Goal: Task Accomplishment & Management: Complete application form

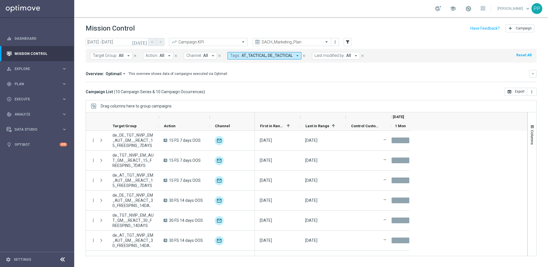
scroll to position [203, 0]
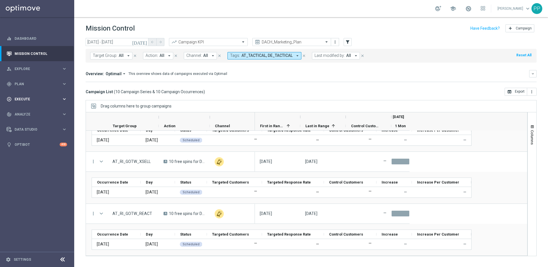
click at [23, 99] on span "Execute" at bounding box center [38, 98] width 47 height 3
click at [23, 111] on link "Campaign Builder" at bounding box center [37, 110] width 45 height 5
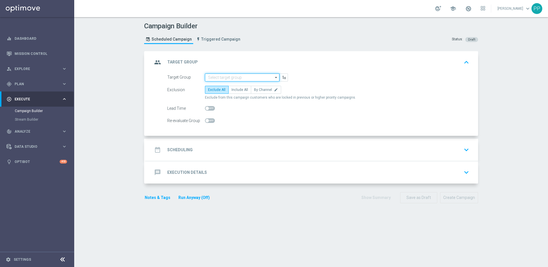
click at [226, 78] on input at bounding box center [242, 77] width 75 height 8
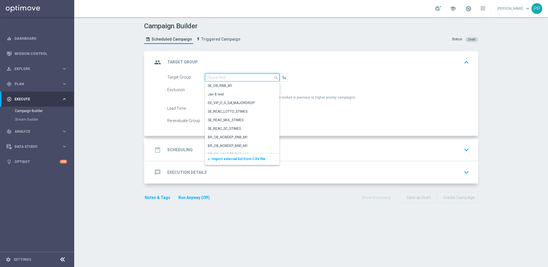
paste input "DE_ALL__ACTIVE_PB__NVIP_EMA_TAC_LT"
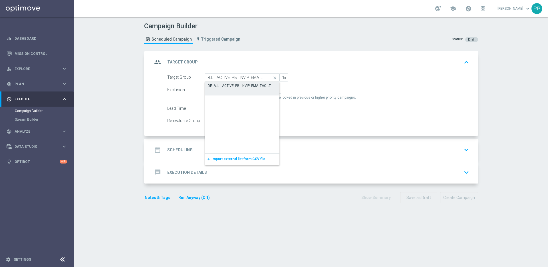
click at [228, 84] on div "DE_ALL__ACTIVE_PB__NVIP_EMA_TAC_LT" at bounding box center [239, 85] width 63 height 5
type input "DE_ALL__ACTIVE_PB__NVIP_EMA_TAC_LT"
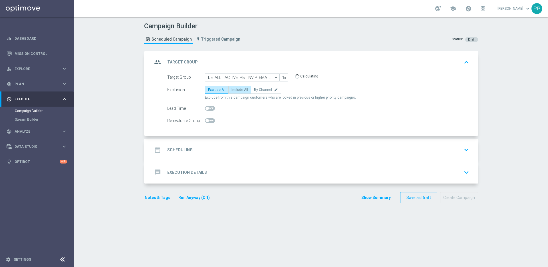
click at [235, 93] on label "Include All" at bounding box center [239, 90] width 23 height 8
click at [235, 92] on input "Include All" at bounding box center [234, 91] width 4 height 4
radio input "true"
click at [190, 150] on div "date_range Scheduling keyboard_arrow_down" at bounding box center [311, 149] width 319 height 11
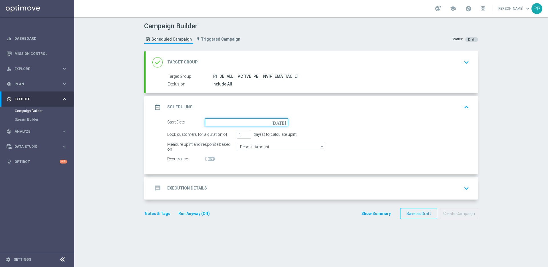
click at [224, 123] on input at bounding box center [246, 122] width 83 height 8
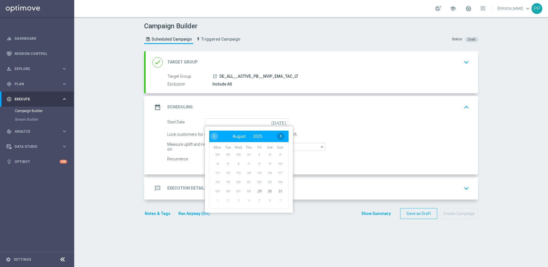
click at [280, 133] on span "›" at bounding box center [280, 135] width 7 height 7
click at [212, 134] on span "‹" at bounding box center [213, 135] width 7 height 7
click at [268, 192] on span "30" at bounding box center [269, 190] width 9 height 9
type input "30 Aug 2025"
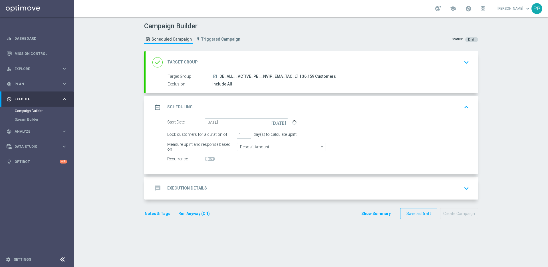
click at [193, 189] on h2 "Execution Details" at bounding box center [187, 187] width 40 height 5
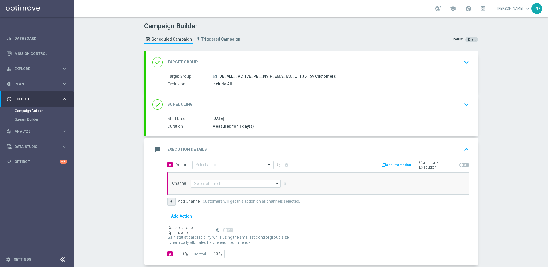
click at [171, 202] on button "+" at bounding box center [171, 201] width 8 height 8
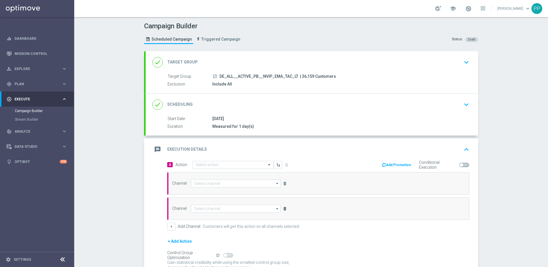
click at [283, 209] on icon "delete_forever" at bounding box center [285, 208] width 5 height 5
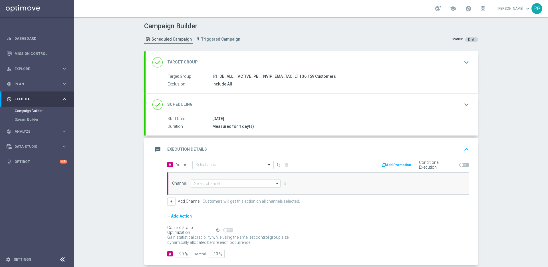
click at [170, 216] on button "+ Add Action" at bounding box center [179, 215] width 25 height 7
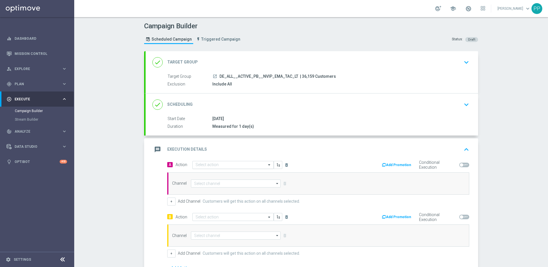
click at [200, 167] on input "text" at bounding box center [228, 164] width 64 height 5
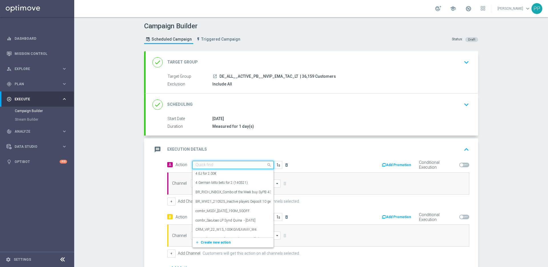
paste input "A: Link to TipEngine with 6 lines prefilled, 15% off + Countdown"
type input "A: Link to TipEngine with 6 lines prefilled, 15% off + Countdown"
click at [208, 182] on span "Create new action" at bounding box center [216, 182] width 30 height 4
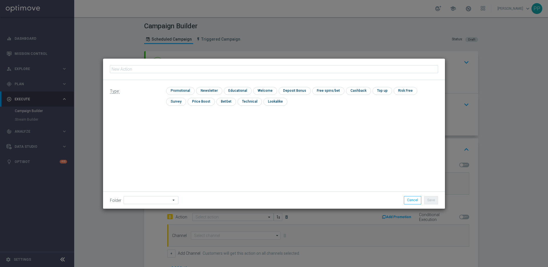
type input "A: Link to TipEngine with 6 lines prefilled, 15% off + Countdown"
click at [177, 93] on input "checkbox" at bounding box center [179, 91] width 27 height 8
checkbox input "true"
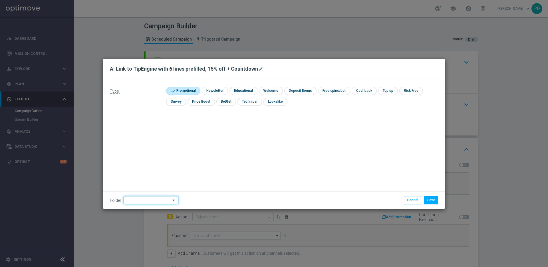
click at [148, 202] on input at bounding box center [151, 200] width 55 height 8
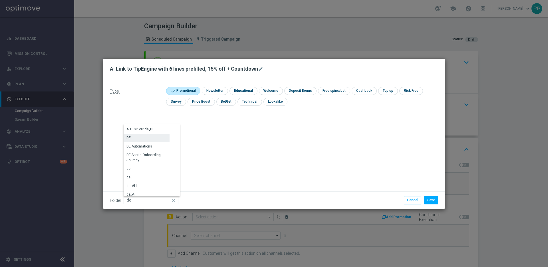
click at [136, 138] on div "DE" at bounding box center [147, 138] width 46 height 8
type input "DE"
click at [430, 200] on button "Save" at bounding box center [431, 200] width 14 height 8
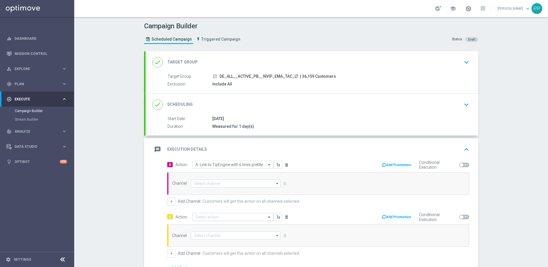
click at [200, 217] on input "text" at bounding box center [228, 216] width 64 height 5
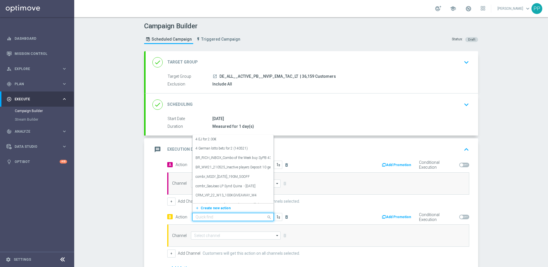
paste input "B: Link to TipEngine with 6 lines prefilled, 15% off"
type input "B: Link to TipEngine with 6 lines prefilled, 15% off"
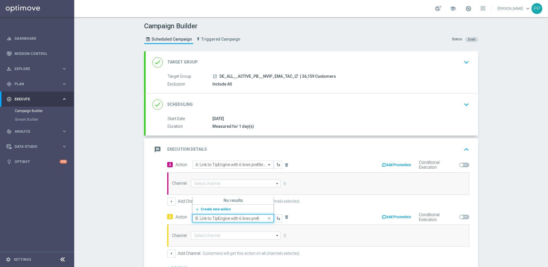
scroll to position [0, 21]
click at [204, 211] on button "add_new Create new action" at bounding box center [232, 209] width 79 height 7
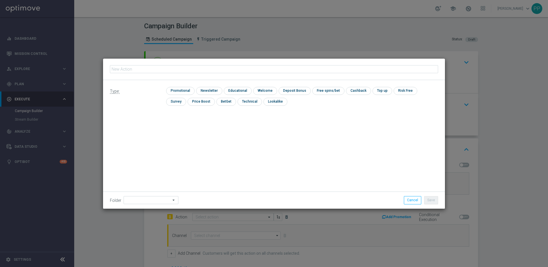
type input "B: Link to TipEngine with 6 lines prefilled, 15% off"
click at [178, 90] on input "checkbox" at bounding box center [179, 91] width 27 height 8
checkbox input "true"
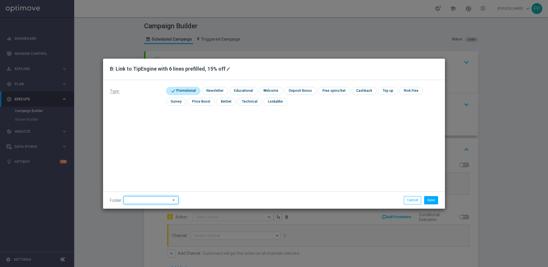
click at [144, 197] on input at bounding box center [151, 200] width 55 height 8
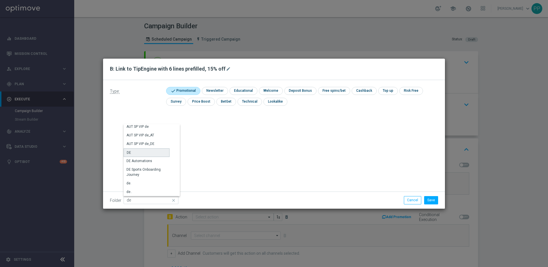
click at [130, 150] on div "DE" at bounding box center [129, 152] width 4 height 5
type input "DE"
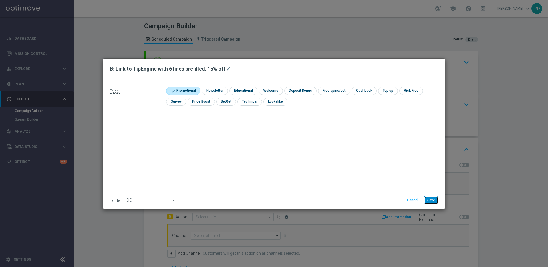
click at [434, 200] on button "Save" at bounding box center [431, 200] width 14 height 8
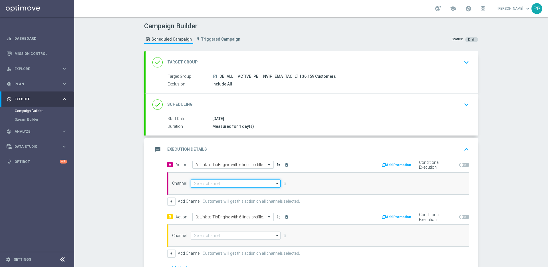
click at [200, 185] on input at bounding box center [236, 183] width 90 height 8
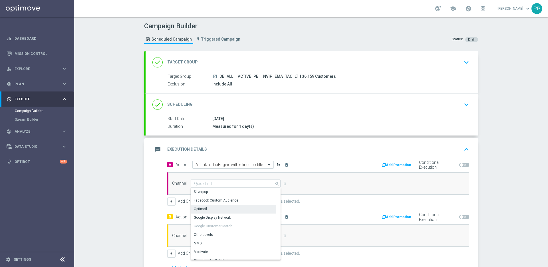
click at [202, 209] on div "Optimail" at bounding box center [200, 208] width 13 height 5
type input "Optimail"
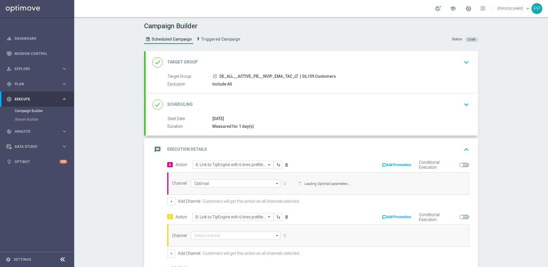
click at [195, 205] on div "A Action Select action A: Link to TipEngine with 6 lines prefilled, 15% off + C…" at bounding box center [318, 182] width 311 height 45
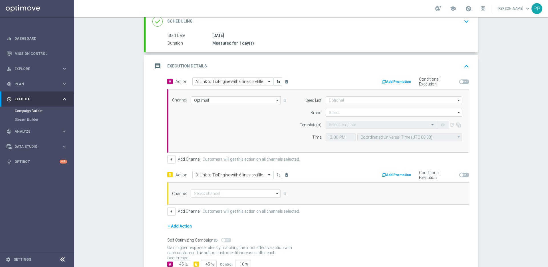
scroll to position [98, 0]
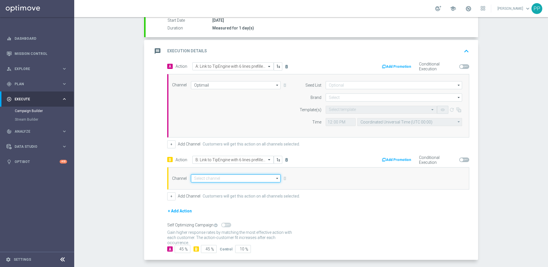
click at [206, 179] on input at bounding box center [236, 178] width 90 height 8
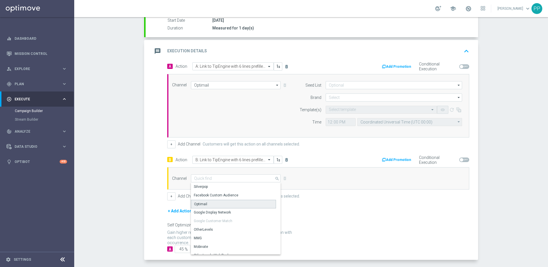
click at [197, 204] on div "Optimail" at bounding box center [200, 203] width 13 height 5
type input "Optimail"
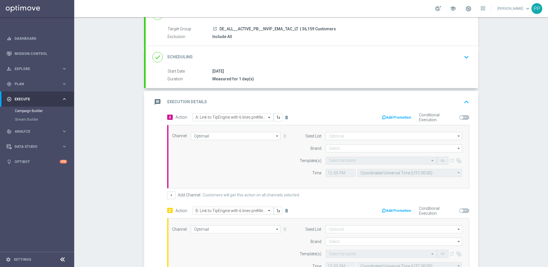
scroll to position [0, 0]
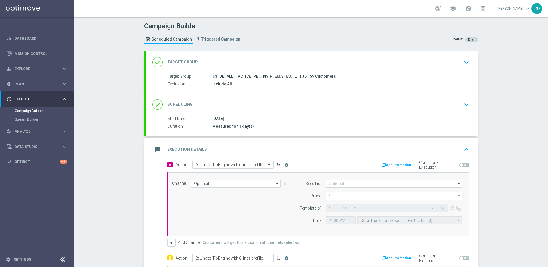
click at [300, 76] on span "| 36,159 Customers" at bounding box center [318, 76] width 36 height 5
copy span "36,159"
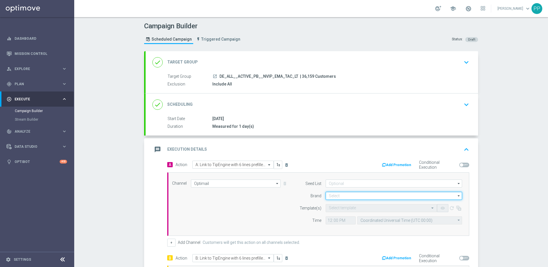
click at [330, 195] on input at bounding box center [394, 196] width 136 height 8
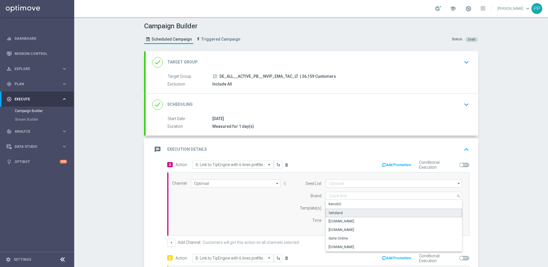
click at [334, 213] on div "lottoland" at bounding box center [336, 212] width 14 height 5
type input "lottoland"
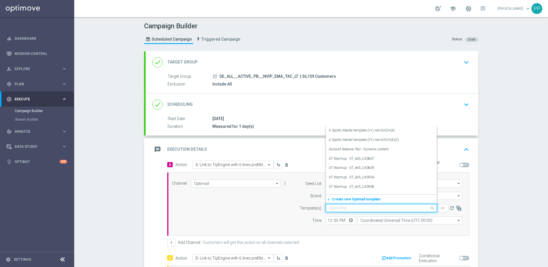
click at [331, 208] on input "text" at bounding box center [376, 208] width 94 height 5
paste input "DE_ALL__PB_ACTIVE_TESTA_250830__NVIP_EMA_TAC_LT"
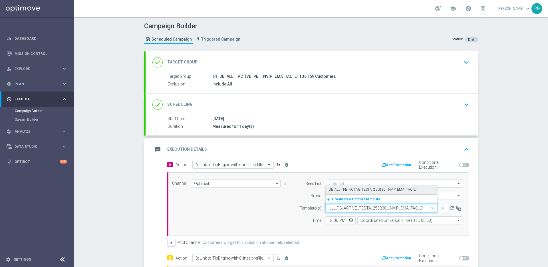
click at [330, 188] on label "DE_ALL__PB_ACTIVE_TESTA_250830__NVIP_EMA_TAC_LT" at bounding box center [373, 189] width 88 height 5
type input "DE_ALL__PB_ACTIVE_TESTA_250830__NVIP_EMA_TAC_LT"
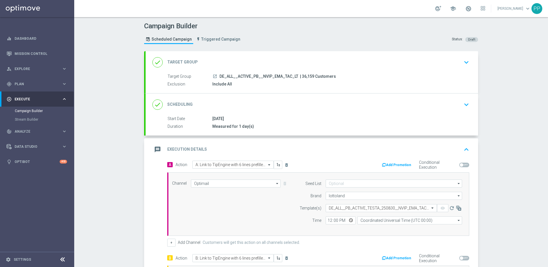
scroll to position [0, 0]
click at [372, 224] on input "Coordinated Universal Time (UTC 00:00)" at bounding box center [409, 220] width 105 height 8
click at [375, 228] on div "Central European Time (Berlin) (UTC +02:00)" at bounding box center [407, 228] width 93 height 5
type input "Central European Time (Berlin) (UTC +02:00)"
click at [360, 238] on div "+ Add Channel Customers will get this action on all channels selected." at bounding box center [318, 242] width 302 height 8
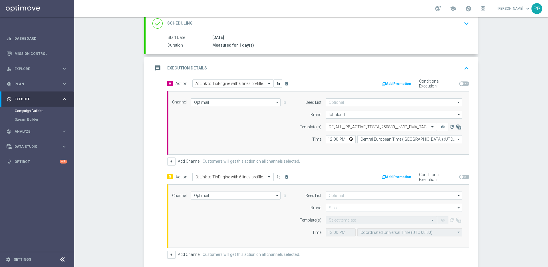
scroll to position [133, 0]
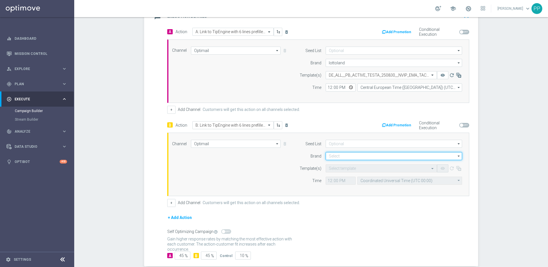
click at [343, 155] on input at bounding box center [394, 156] width 136 height 8
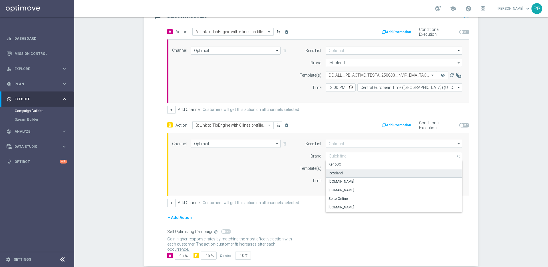
click at [335, 175] on div "lottoland" at bounding box center [336, 172] width 14 height 5
type input "lottoland"
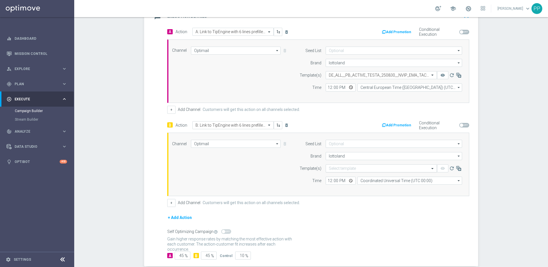
click at [331, 169] on input "text" at bounding box center [376, 168] width 94 height 5
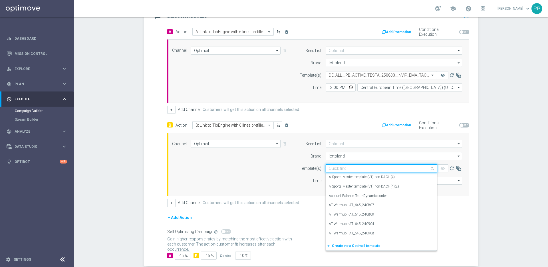
paste input "DE_ALL__PB_ACTIVE_TESTB_250830__NVIP_EMA_TAC_LT"
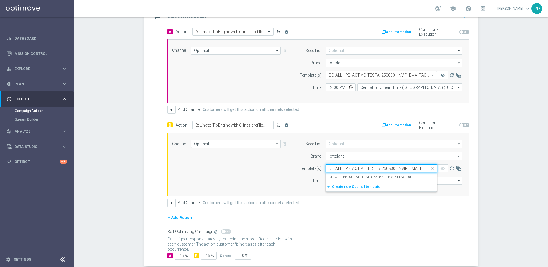
scroll to position [0, 9]
click at [333, 176] on label "DE_ALL__PB_ACTIVE_TESTB_250830__NVIP_EMA_TAC_LT" at bounding box center [373, 176] width 88 height 5
type input "DE_ALL__PB_ACTIVE_TESTB_250830__NVIP_EMA_TAC_LT"
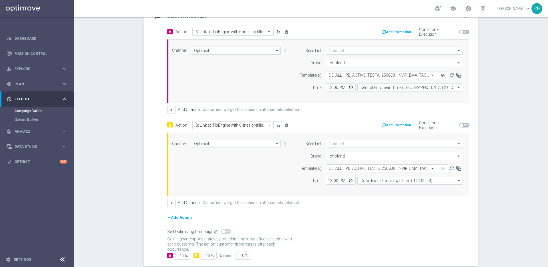
scroll to position [0, 0]
click at [386, 182] on input "Coordinated Universal Time (UTC 00:00)" at bounding box center [409, 180] width 105 height 8
click at [383, 186] on div "Central European Time (Berlin) (UTC +02:00)" at bounding box center [407, 188] width 93 height 5
type input "Central European Time (Berlin) (UTC +02:00)"
click at [336, 208] on form "A Action Select action A: Link to TipEngine with 6 lines prefilled, 15% off + C…" at bounding box center [318, 144] width 302 height 232
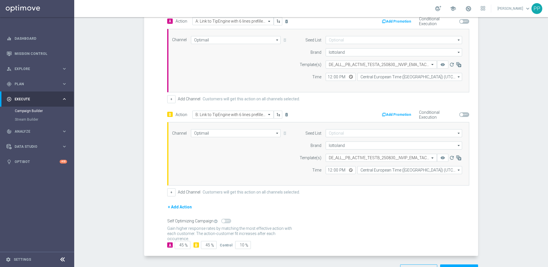
scroll to position [163, 0]
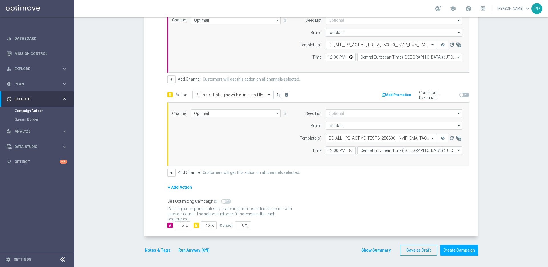
click at [153, 252] on button "Notes & Tags" at bounding box center [157, 249] width 27 height 7
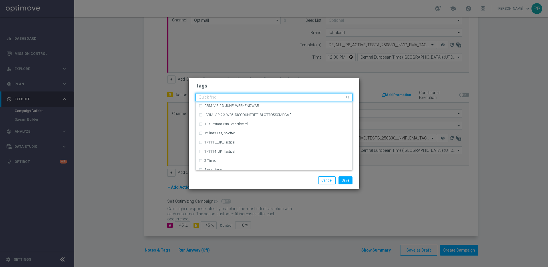
click at [200, 101] on div "Quick find" at bounding box center [274, 97] width 157 height 8
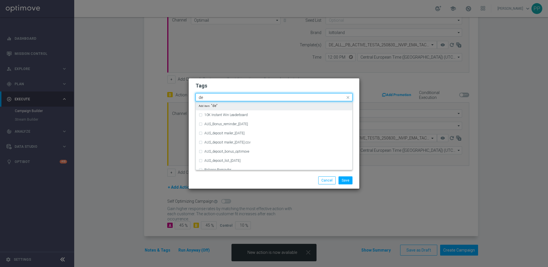
type input "d"
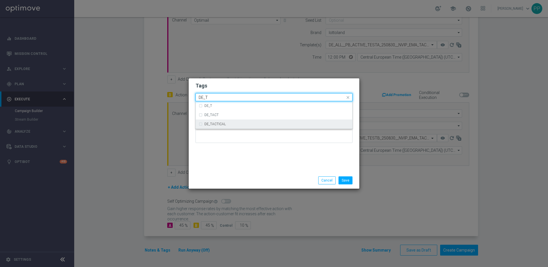
click at [208, 125] on label "DE_TACTICAL" at bounding box center [214, 123] width 21 height 3
type input "DE_T"
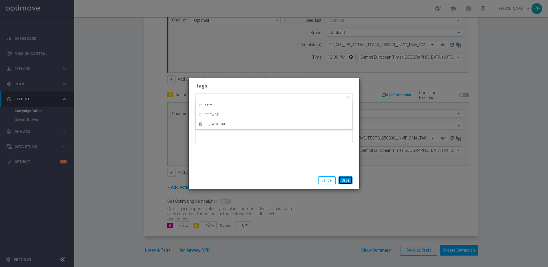
click at [344, 179] on button "Save" at bounding box center [346, 180] width 14 height 8
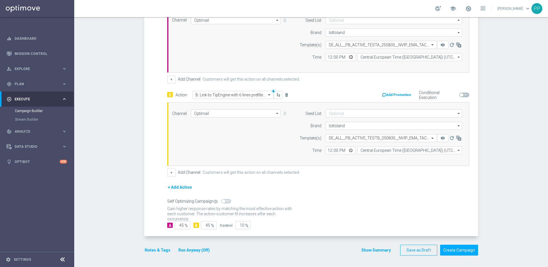
click at [344, 209] on div "Gain statistical credibility while using the smallest control group size, dynam…" at bounding box center [318, 211] width 302 height 14
click at [180, 224] on input "45" at bounding box center [183, 225] width 16 height 8
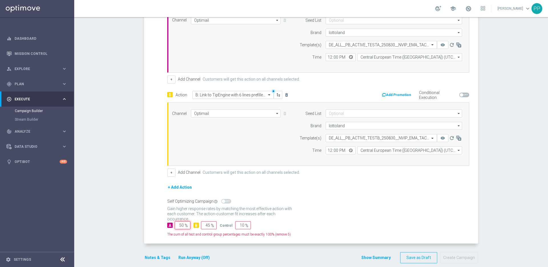
type input "50"
click at [206, 225] on input "45" at bounding box center [209, 225] width 16 height 8
type input "50"
click at [240, 225] on input "10" at bounding box center [243, 225] width 16 height 8
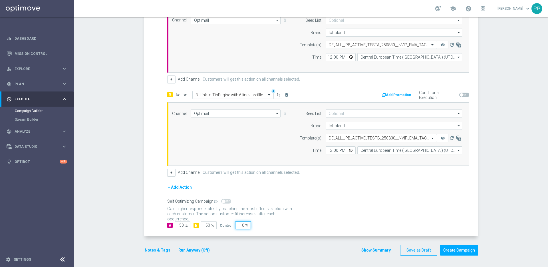
type input "0"
click at [269, 234] on div "A Action Select action A: Link to TipEngine with 6 lines prefilled, 15% off + C…" at bounding box center [312, 116] width 333 height 238
click at [450, 249] on button "Create Campaign" at bounding box center [459, 249] width 38 height 11
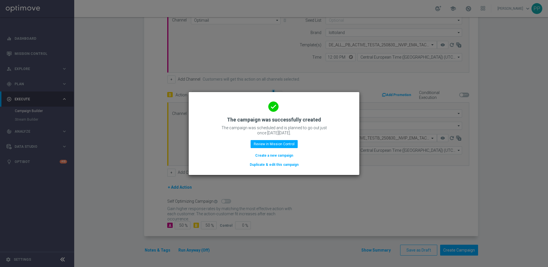
click at [269, 164] on button "Duplicate & edit this campaign" at bounding box center [274, 164] width 50 height 6
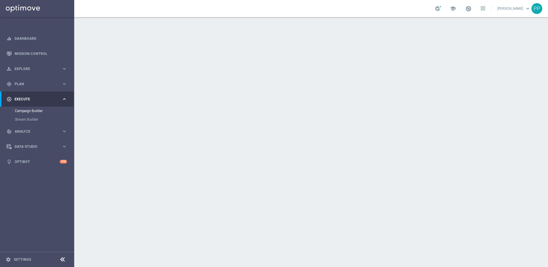
click at [228, 67] on div "done Target Group keyboard_arrow_down" at bounding box center [312, 62] width 333 height 22
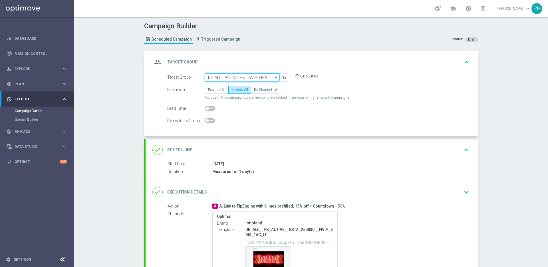
click at [230, 76] on input "DE_ALL__ACTIVE_PB__NVIP_EMA_TAC_LT" at bounding box center [242, 77] width 75 height 8
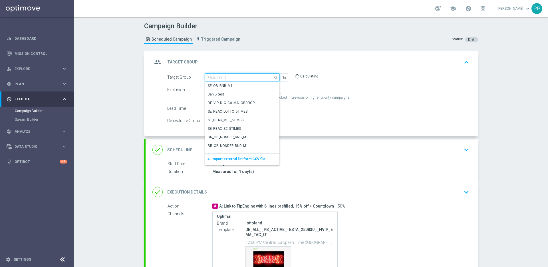
paste input "DE_ALL__REACTIVATED_PB__NVIP_EMA_TAC_LT"
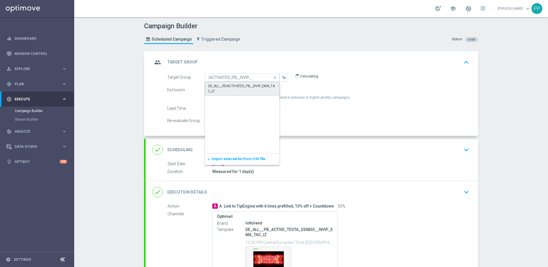
click at [226, 86] on div "DE_ALL__REACTIVATED_PB__NVIP_EMA_TAC_LT" at bounding box center [242, 88] width 68 height 10
type input "DE_ALL__REACTIVATED_PB__NVIP_EMA_TAC_LT"
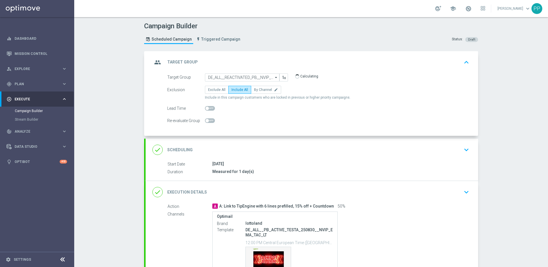
click at [245, 150] on div "done Scheduling keyboard_arrow_down" at bounding box center [311, 149] width 319 height 11
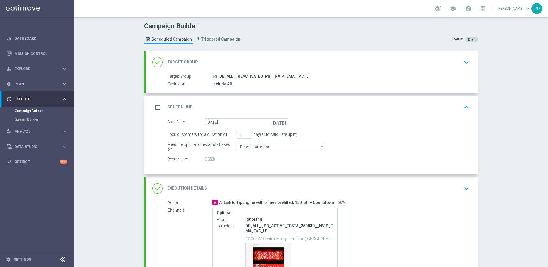
click at [265, 189] on div "done Execution Details keyboard_arrow_down" at bounding box center [311, 188] width 319 height 11
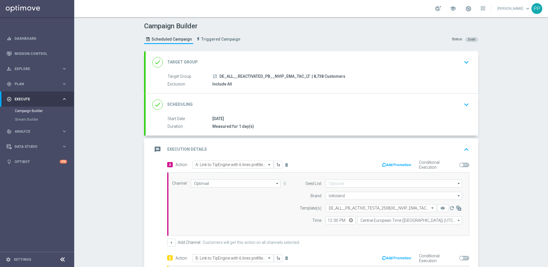
click at [313, 76] on span "| 8,738 Customers" at bounding box center [329, 76] width 34 height 5
copy span "8,738"
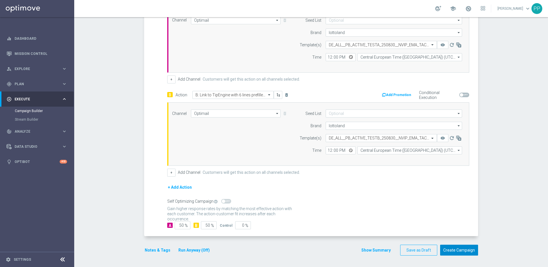
click at [464, 249] on button "Create Campaign" at bounding box center [459, 249] width 38 height 11
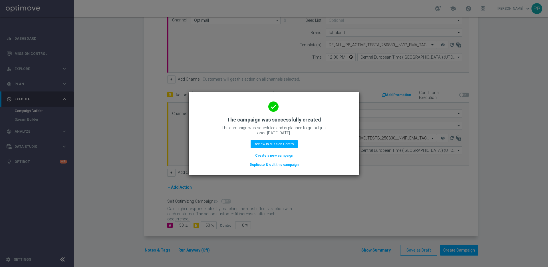
click at [277, 166] on button "Duplicate & edit this campaign" at bounding box center [274, 164] width 50 height 6
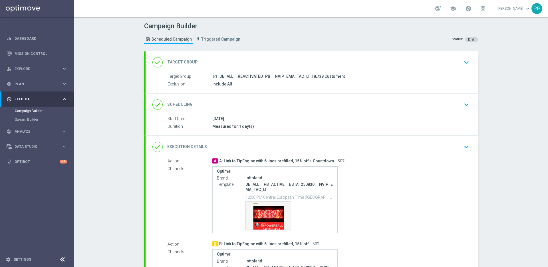
click at [224, 65] on div "done Target Group keyboard_arrow_down" at bounding box center [311, 62] width 319 height 11
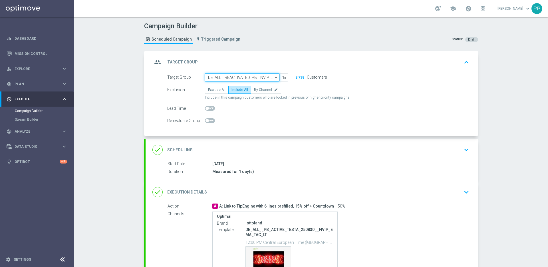
click at [221, 76] on input "DE_ALL__REACTIVATED_PB__NVIP_EMA_TAC_LT" at bounding box center [242, 77] width 75 height 8
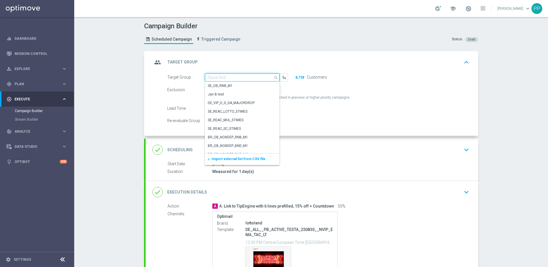
paste input "DE_ALL__CHURNED_PB__NVIP_EMA_TAC_LT"
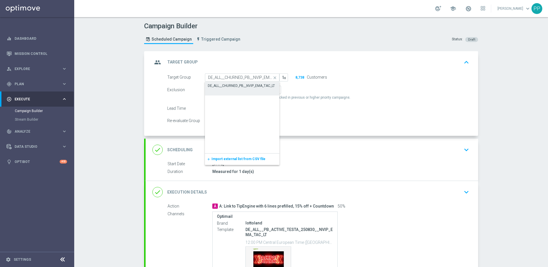
click at [222, 85] on div "DE_ALL__CHURNED_PB__NVIP_EMA_TAC_LT" at bounding box center [241, 85] width 67 height 5
type input "DE_ALL__CHURNED_PB__NVIP_EMA_TAC_LT"
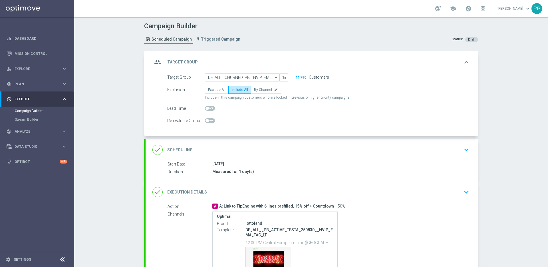
click at [198, 190] on h2 "Execution Details" at bounding box center [187, 191] width 40 height 5
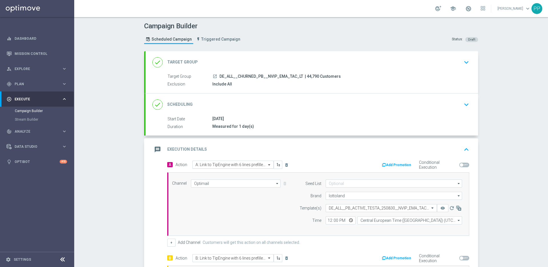
click at [206, 166] on input "text" at bounding box center [228, 164] width 64 height 5
paste input "A: Link to TipEngine with 3 lines prefilled, 15% off + Countdown"
type input "A: Link to TipEngine with 3 lines prefilled, 15% off + Countdown"
click at [206, 181] on span "Create new action" at bounding box center [216, 182] width 30 height 4
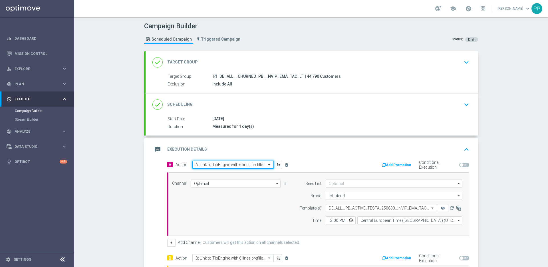
scroll to position [0, 0]
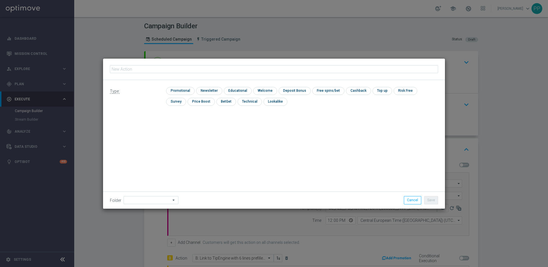
type input "A: Link to TipEngine with 3 lines prefilled, 15% off + Countdown"
click at [172, 90] on input "checkbox" at bounding box center [179, 91] width 27 height 8
checkbox input "true"
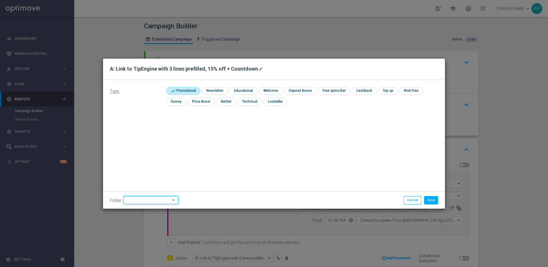
click at [144, 202] on input at bounding box center [151, 200] width 55 height 8
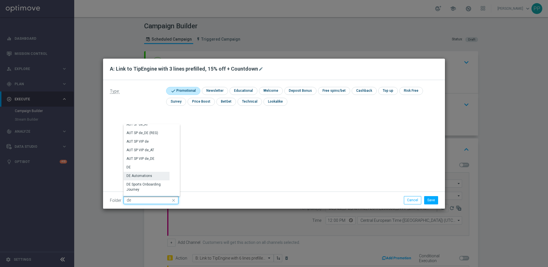
scroll to position [562, 0]
click at [136, 169] on div "DE" at bounding box center [147, 166] width 46 height 8
type input "DE"
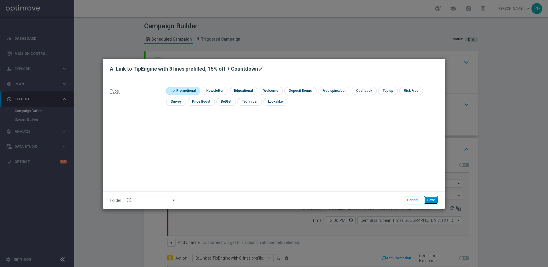
click at [430, 199] on button "Save" at bounding box center [431, 200] width 14 height 8
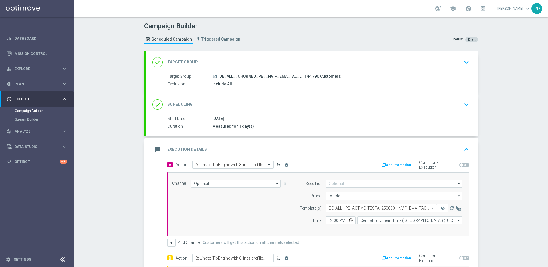
click at [305, 77] on span "| 44,790 Customers" at bounding box center [323, 76] width 36 height 5
copy span "44,790"
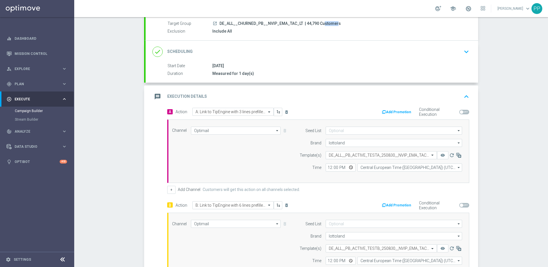
scroll to position [84, 0]
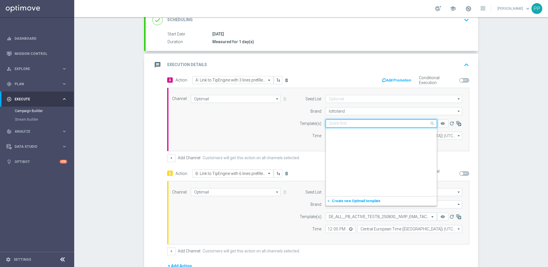
click at [343, 123] on input "text" at bounding box center [376, 123] width 94 height 5
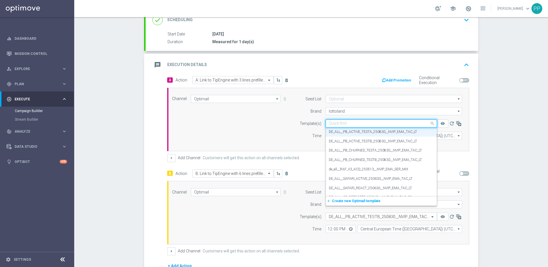
paste input "DE_ALL__PB_CHURNED_TESTA_250830__NVIP_EMA_TAC_LT"
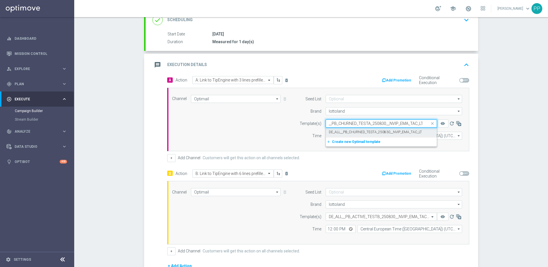
click at [341, 130] on label "DE_ALL__PB_CHURNED_TESTA_250830__NVIP_EMA_TAC_LT" at bounding box center [375, 132] width 93 height 5
type input "DE_ALL__PB_CHURNED_TESTA_250830__NVIP_EMA_TAC_LT"
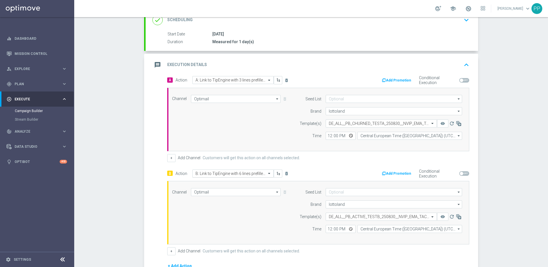
click at [221, 172] on input "text" at bounding box center [228, 173] width 64 height 5
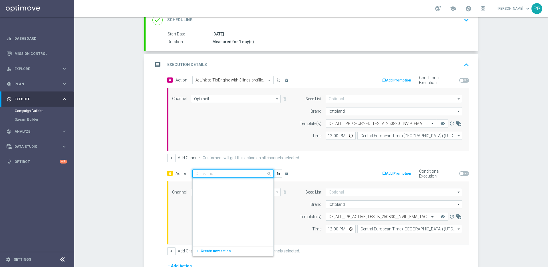
scroll to position [64652, 0]
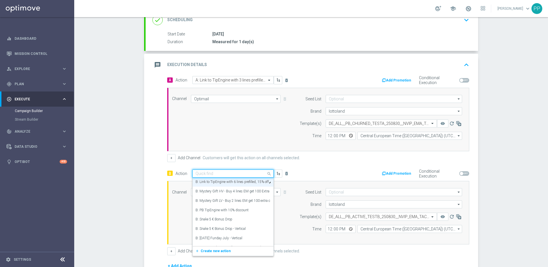
paste input "B: Link to TipEngine with 3 lines prefilled, 15% off"
type input "B: Link to TipEngine with 3 lines prefilled, 15% off"
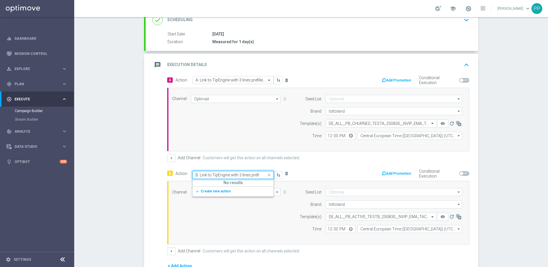
scroll to position [0, 21]
click at [216, 188] on button "add_new Create new action" at bounding box center [232, 191] width 79 height 7
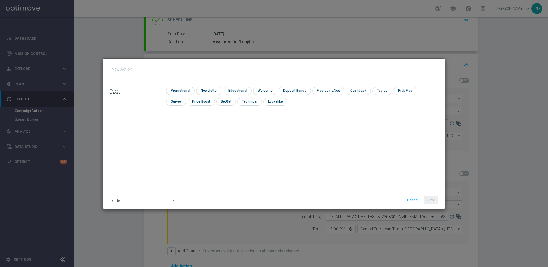
scroll to position [0, 0]
type input "B: Link to TipEngine with 3 lines prefilled, 15% off"
click at [171, 93] on input "checkbox" at bounding box center [179, 91] width 27 height 8
checkbox input "true"
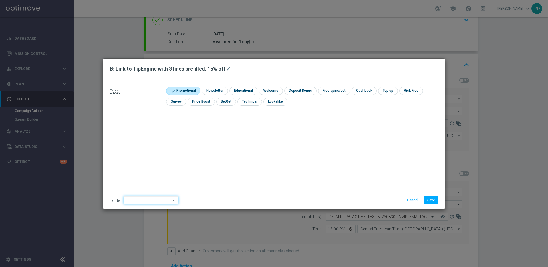
click at [141, 200] on input at bounding box center [151, 200] width 55 height 8
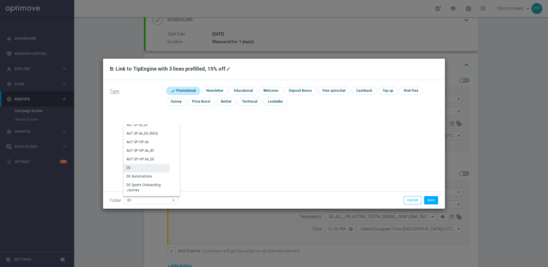
click at [132, 167] on div "DE" at bounding box center [147, 168] width 46 height 8
type input "DE"
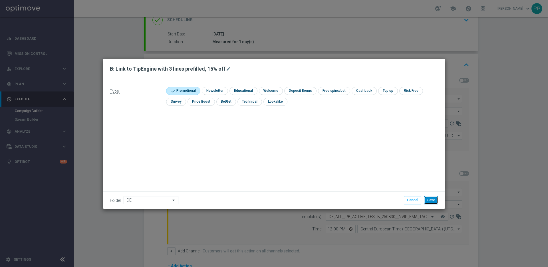
click at [434, 199] on button "Save" at bounding box center [431, 200] width 14 height 8
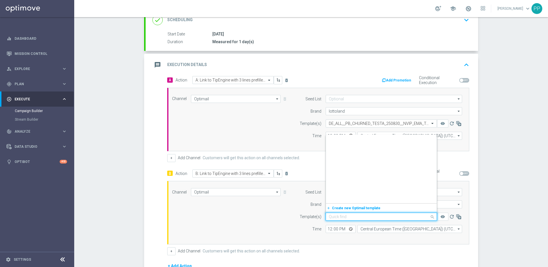
click at [335, 216] on input "text" at bounding box center [376, 216] width 94 height 5
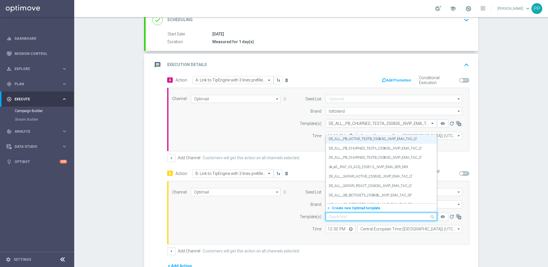
paste input "DE_ALL__PB_CHURNED_TESTB_250830__NVIP_EMA_TAC_LT"
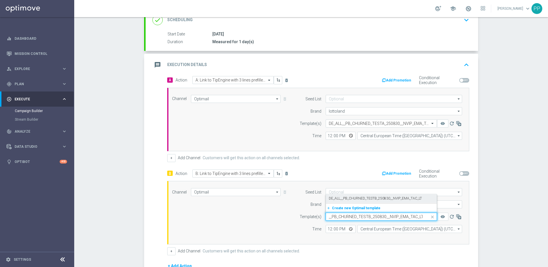
click at [334, 198] on label "DE_ALL__PB_CHURNED_TESTB_250830__NVIP_EMA_TAC_LT" at bounding box center [375, 198] width 93 height 5
type input "DE_ALL__PB_CHURNED_TESTB_250830__NVIP_EMA_TAC_LT"
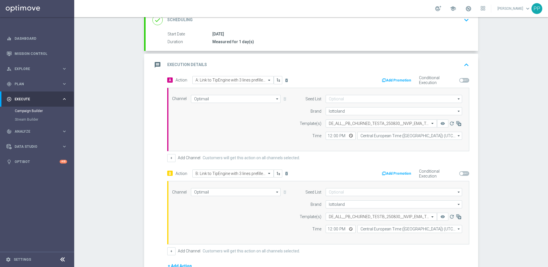
click at [283, 216] on div "Channel Optimail Optimail arrow_drop_down Drag here to set row groups Drag here…" at bounding box center [317, 212] width 299 height 49
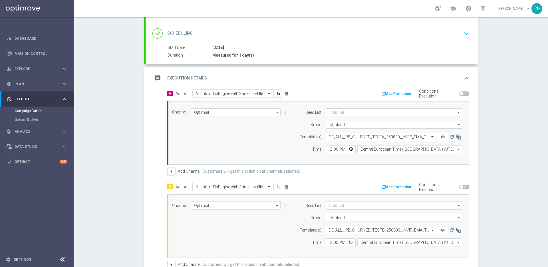
scroll to position [163, 0]
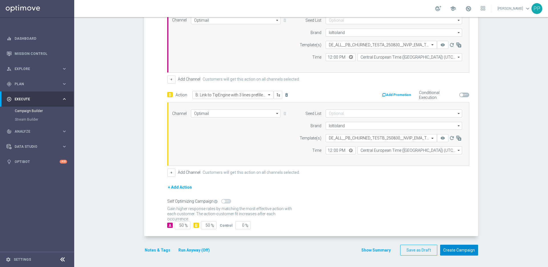
click at [456, 250] on button "Create Campaign" at bounding box center [459, 249] width 38 height 11
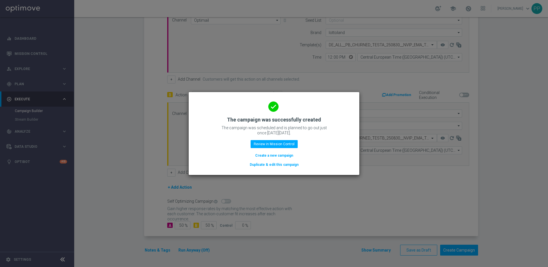
click at [269, 164] on button "Duplicate & edit this campaign" at bounding box center [274, 164] width 50 height 6
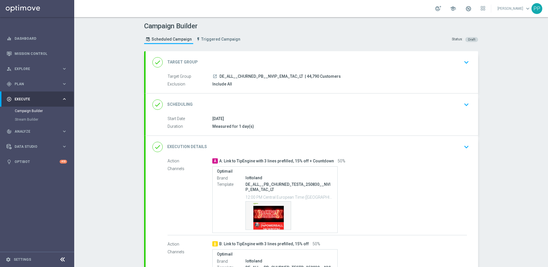
click at [226, 63] on div "done Target Group keyboard_arrow_down" at bounding box center [311, 62] width 319 height 11
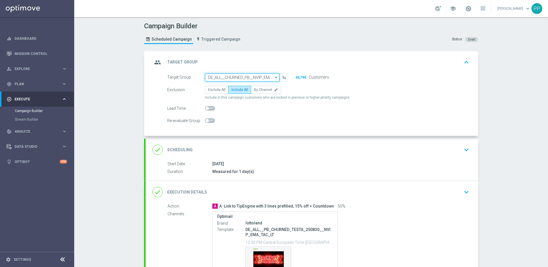
click at [226, 77] on input "DE_ALL__CHURNED_PB__NVIP_EMA_TAC_LT" at bounding box center [242, 77] width 75 height 8
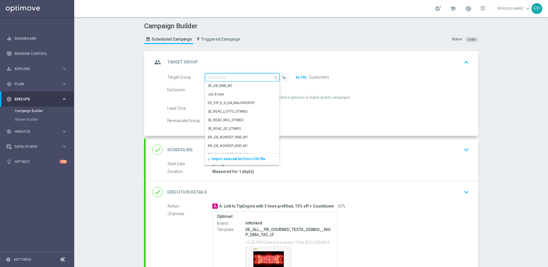
paste input "AT__ACTIVE_PB__NVIP_EMA_TAC_LT"
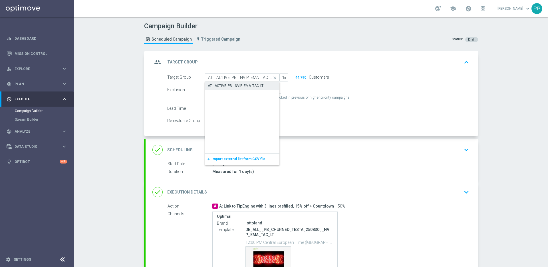
click at [227, 86] on div "AT__ACTIVE_PB__NVIP_EMA_TAC_LT" at bounding box center [236, 85] width 56 height 5
type input "AT__ACTIVE_PB__NVIP_EMA_TAC_LT"
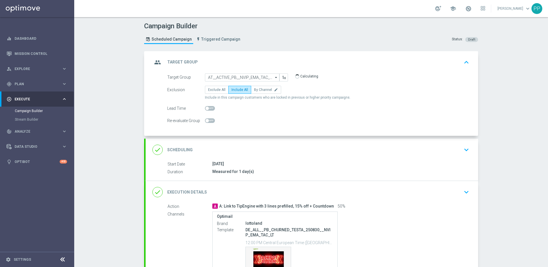
click at [219, 192] on div "done Execution Details keyboard_arrow_down" at bounding box center [311, 191] width 319 height 11
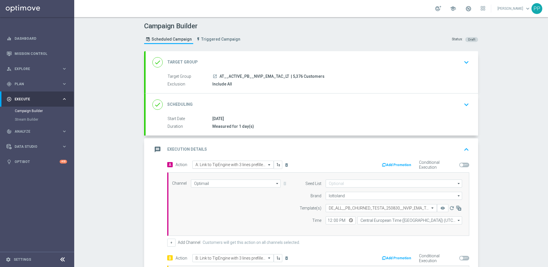
click at [198, 164] on input "text" at bounding box center [228, 164] width 64 height 5
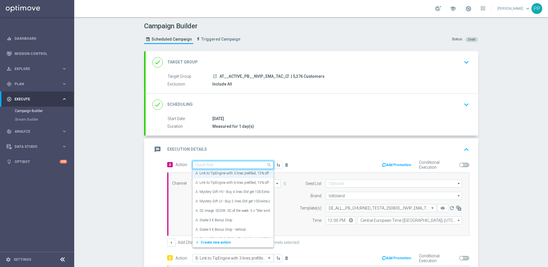
paste input "A: Link to TipEngine with 6 lines prefilled, 15% off + Countdown"
type input "A: Link to TipEngine with 6 lines prefilled, 15% off + Countdown"
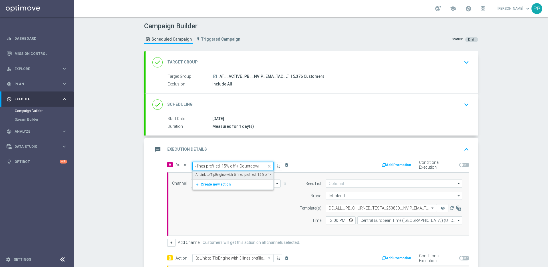
click at [201, 172] on div "A: Link to TipEngine with 6 lines prefilled, 15% off + Countdown edit" at bounding box center [233, 174] width 75 height 9
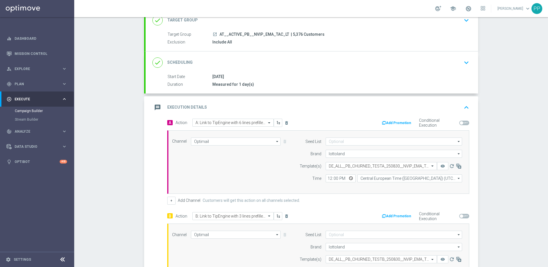
scroll to position [43, 0]
click at [202, 214] on input "text" at bounding box center [228, 215] width 64 height 5
paste input "B: Link to TipEngine with 6 lines prefilled, 15% off"
type input "B: Link to TipEngine with 6 lines prefilled, 15% off"
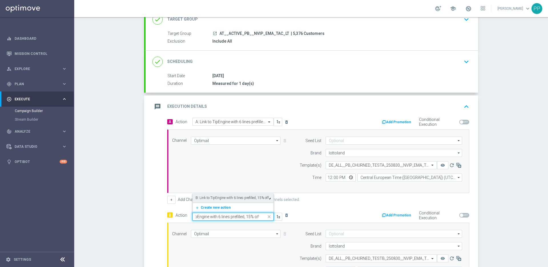
click at [201, 198] on label "B: Link to TipEngine with 6 lines prefilled, 15% off" at bounding box center [232, 197] width 73 height 5
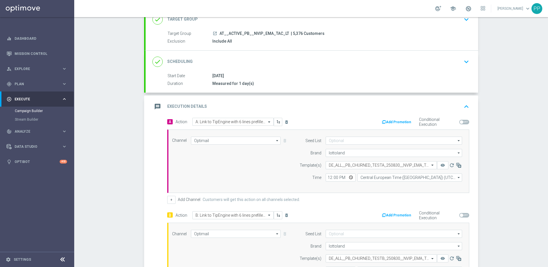
scroll to position [0, 0]
click at [337, 165] on input "text" at bounding box center [376, 165] width 94 height 5
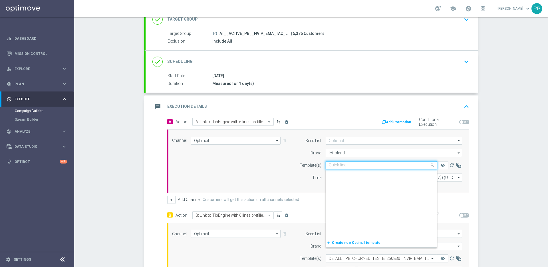
scroll to position [7376, 0]
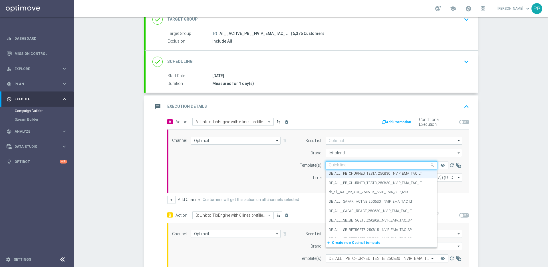
paste input "AT__PB_ACTIVE_TESTA_250830__NVIP_EMA_TAC_LT"
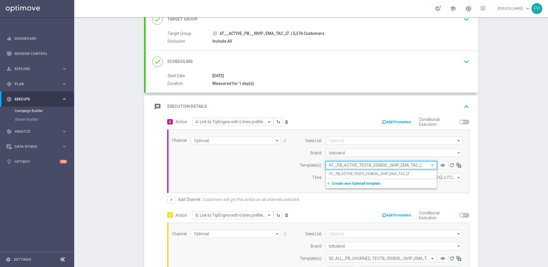
scroll to position [0, 0]
click at [338, 171] on div "AT__PB_ACTIVE_TESTA_250830__NVIP_EMA_TAC_LT" at bounding box center [381, 173] width 105 height 9
type input "AT__PB_ACTIVE_TESTA_250830__NVIP_EMA_TAC_LT"
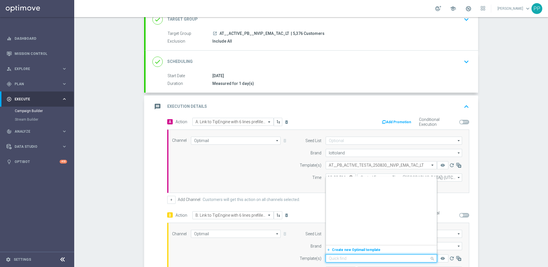
click at [338, 258] on input "text" at bounding box center [376, 258] width 94 height 5
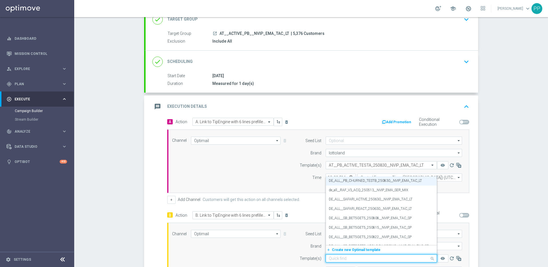
paste input "AT__PB_ACTIVE_TESTB_250830__NVIP_EMA_TAC_LT"
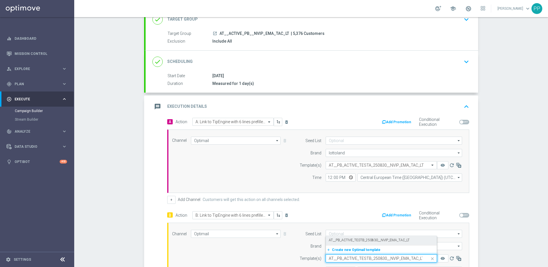
click at [339, 240] on label "AT__PB_ACTIVE_TESTB_250830__NVIP_EMA_TAC_LT" at bounding box center [369, 240] width 81 height 5
type input "AT__PB_ACTIVE_TESTB_250830__NVIP_EMA_TAC_LT"
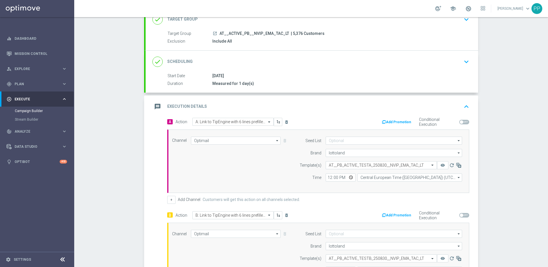
click at [287, 243] on div "Channel Optimail Optimail arrow_drop_down Drag here to set row groups Drag here…" at bounding box center [317, 254] width 299 height 49
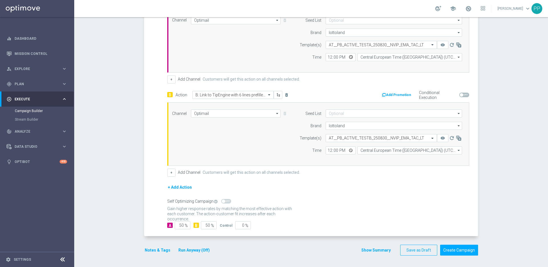
click at [157, 251] on button "Notes & Tags" at bounding box center [157, 249] width 27 height 7
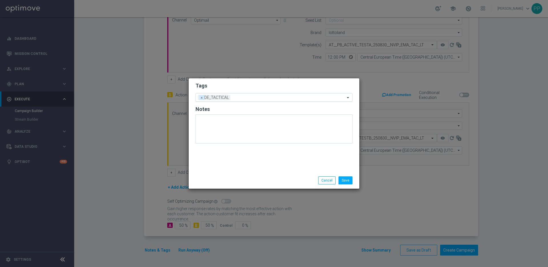
click at [202, 98] on span "×" at bounding box center [201, 97] width 5 height 5
click at [201, 98] on input "text" at bounding box center [272, 97] width 146 height 5
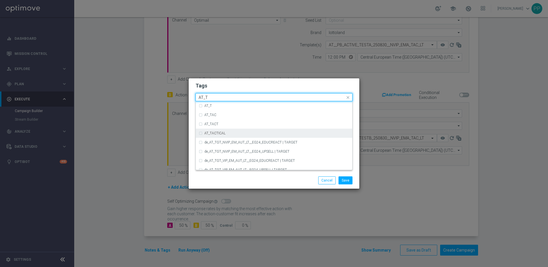
click at [214, 135] on div "AT_TACTICAL" at bounding box center [274, 132] width 151 height 9
type input "AT_T"
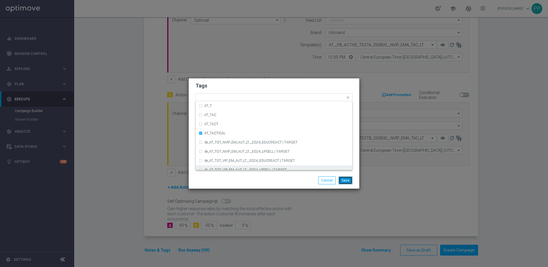
click at [345, 180] on button "Save" at bounding box center [346, 180] width 14 height 8
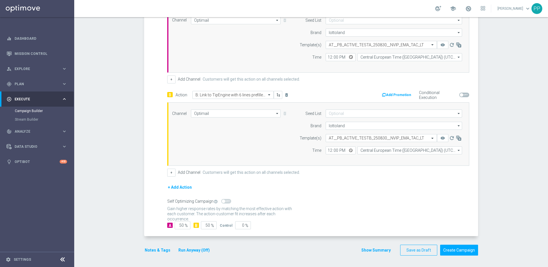
click at [315, 220] on form "A Action Select action A: Link to TipEngine with 6 lines prefilled, 15% off + C…" at bounding box center [318, 113] width 302 height 232
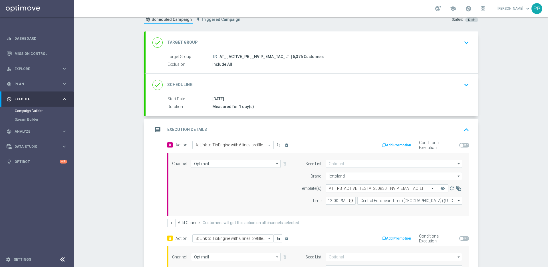
scroll to position [0, 0]
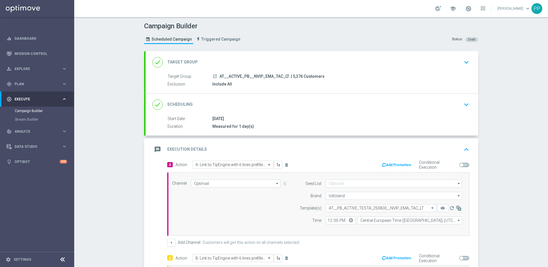
click at [291, 76] on span "| 5,376 Customers" at bounding box center [308, 76] width 34 height 5
copy span "5,376"
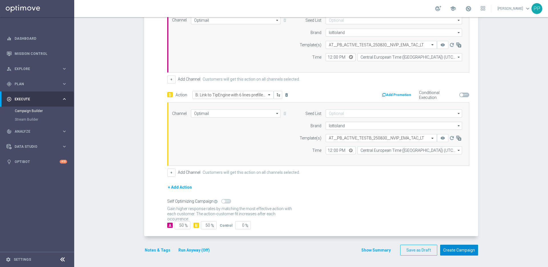
click at [445, 249] on button "Create Campaign" at bounding box center [459, 249] width 38 height 11
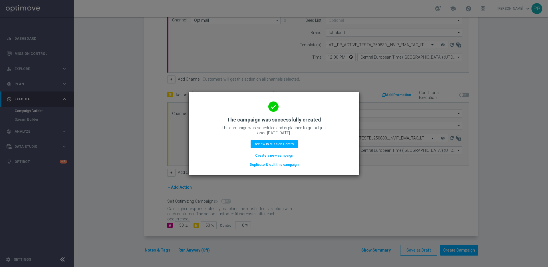
drag, startPoint x: 272, startPoint y: 165, endPoint x: 265, endPoint y: 171, distance: 8.9
click at [272, 165] on button "Duplicate & edit this campaign" at bounding box center [274, 164] width 50 height 6
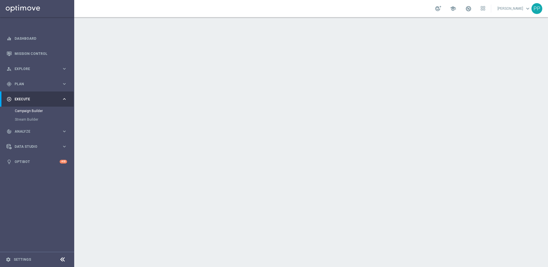
click at [225, 60] on div "done Target Group keyboard_arrow_down" at bounding box center [311, 62] width 319 height 11
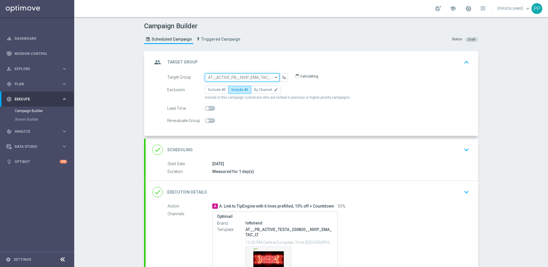
click at [212, 77] on input "AT__ACTIVE_PB__NVIP_EMA_TAC_LT" at bounding box center [242, 77] width 75 height 8
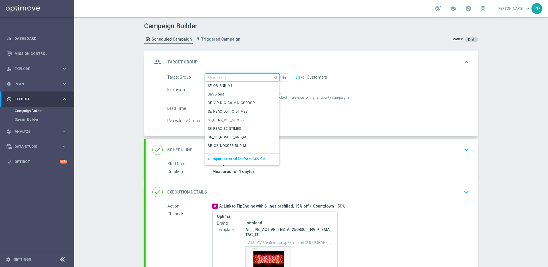
paste input "AT__REACTIVATED_PB__NVIP_EMA_TAC_LT"
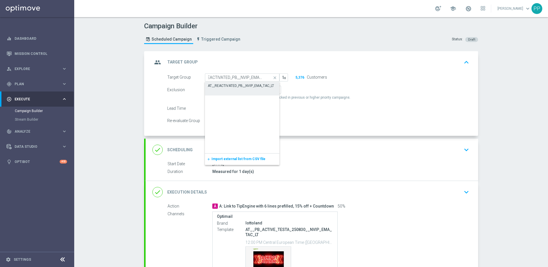
click at [214, 84] on div "AT__REACTIVATED_PB__NVIP_EMA_TAC_LT" at bounding box center [241, 85] width 66 height 5
type input "AT__REACTIVATED_PB__NVIP_EMA_TAC_LT"
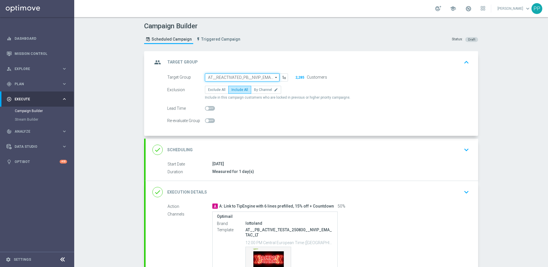
click at [215, 74] on input "AT__REACTIVATED_PB__NVIP_EMA_TAC_LT" at bounding box center [242, 77] width 75 height 8
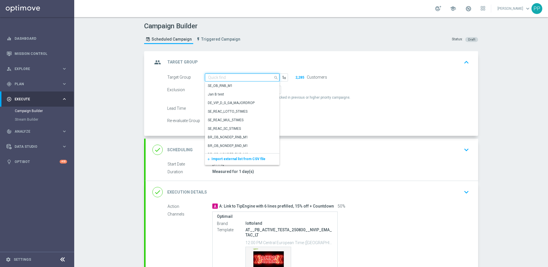
paste input "AT__REACTIVATED_PB__NVIP_EMA_TAC_LT"
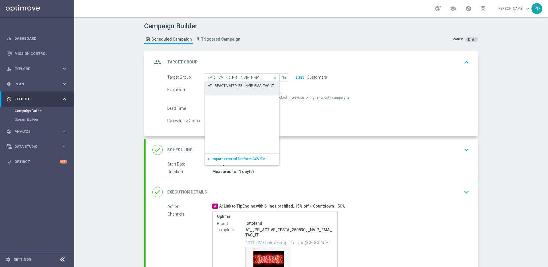
click at [218, 84] on div "AT__REACTIVATED_PB__NVIP_EMA_TAC_LT" at bounding box center [241, 85] width 66 height 5
type input "AT__REACTIVATED_PB__NVIP_EMA_TAC_LT"
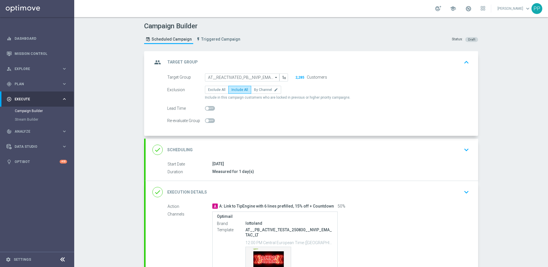
click at [296, 152] on div "done Scheduling keyboard_arrow_down" at bounding box center [311, 149] width 319 height 11
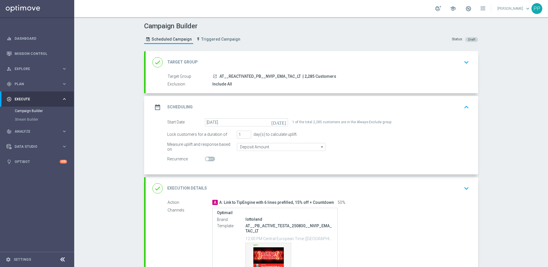
click at [303, 77] on span "| 2,285 Customers" at bounding box center [320, 76] width 34 height 5
copy span "2,285"
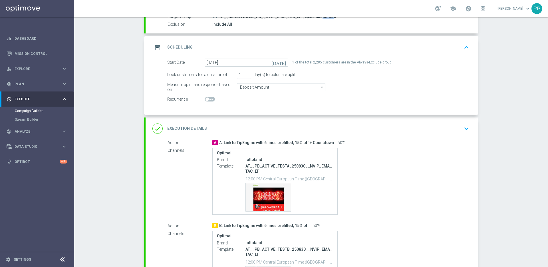
scroll to position [142, 0]
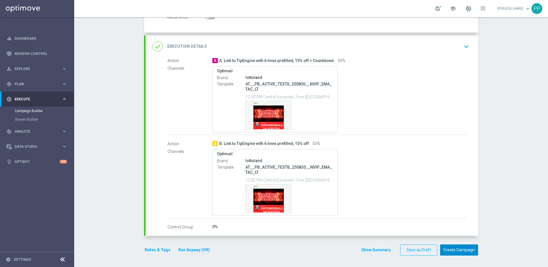
click at [458, 251] on button "Create Campaign" at bounding box center [459, 249] width 38 height 11
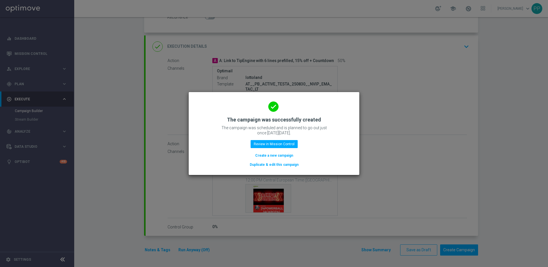
click at [267, 165] on button "Duplicate & edit this campaign" at bounding box center [274, 164] width 50 height 6
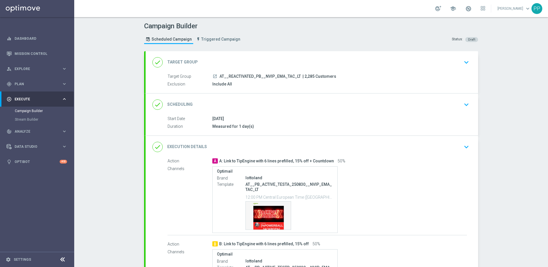
click at [227, 66] on div "done Target Group keyboard_arrow_down" at bounding box center [311, 62] width 319 height 11
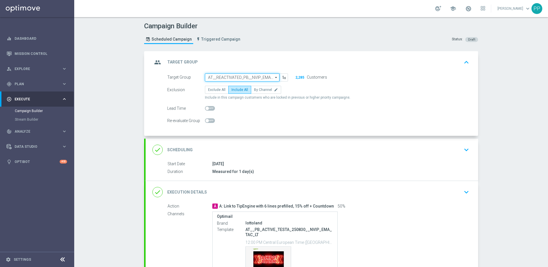
click at [221, 79] on input "AT__REACTIVATED_PB__NVIP_EMA_TAC_LT" at bounding box center [242, 77] width 75 height 8
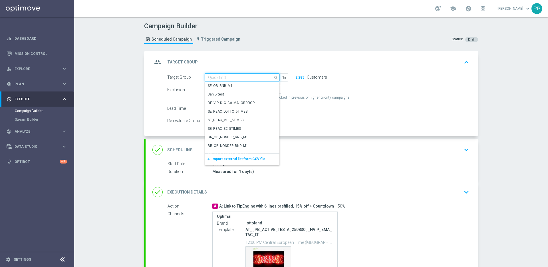
paste input "AT__CHURNED_PB__NVIP_EMA_TAC_LT"
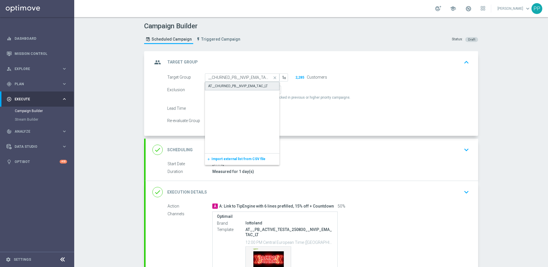
click at [221, 83] on div "AT__CHURNED_PB__NVIP_EMA_TAC_LT" at bounding box center [242, 86] width 75 height 9
type input "AT__CHURNED_PB__NVIP_EMA_TAC_LT"
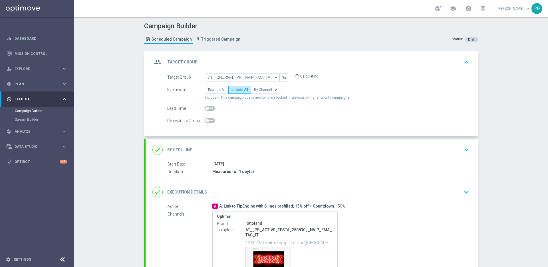
click at [229, 202] on div "done Execution Details keyboard_arrow_down" at bounding box center [312, 192] width 333 height 22
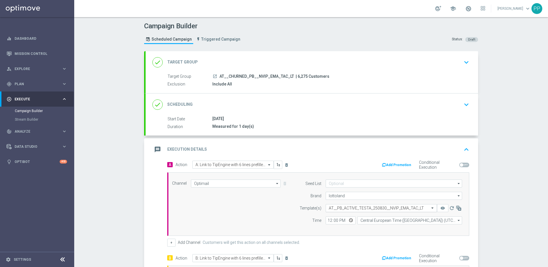
click at [331, 206] on input "text" at bounding box center [376, 208] width 94 height 5
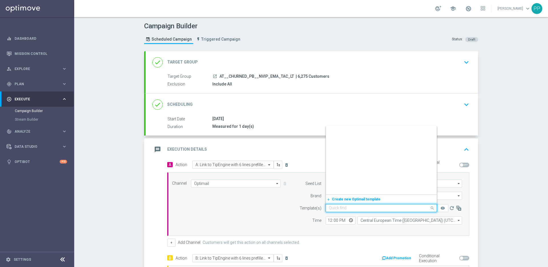
scroll to position [2807, 0]
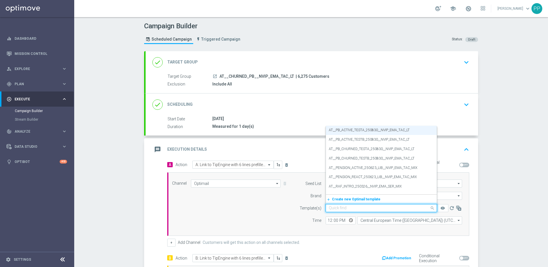
paste input "AT__PB_CHURNED_TESTA_250830__NVIP_EMA_TAC_LT"
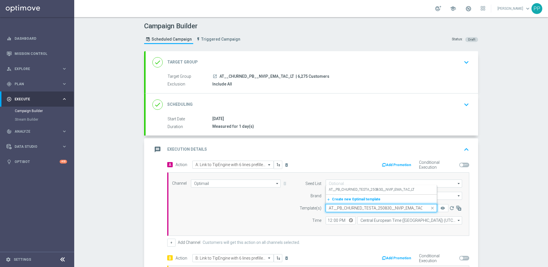
scroll to position [0, 5]
click at [335, 188] on label "AT__PB_CHURNED_TESTA_250830__NVIP_EMA_TAC_LT" at bounding box center [372, 189] width 86 height 5
type input "AT__PB_CHURNED_TESTA_250830__NVIP_EMA_TAC_LT"
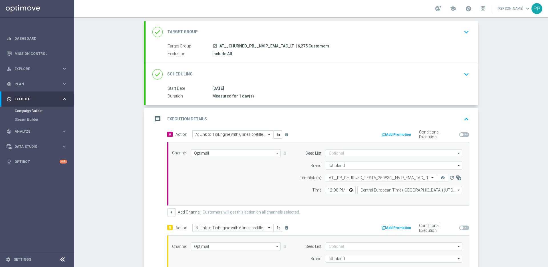
scroll to position [50, 0]
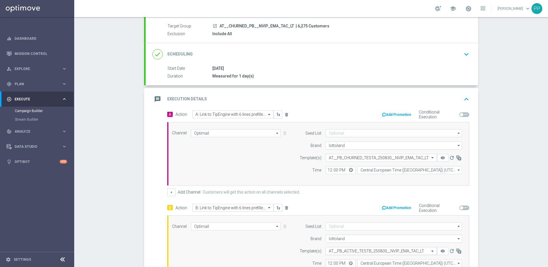
click at [341, 249] on input "text" at bounding box center [376, 250] width 94 height 5
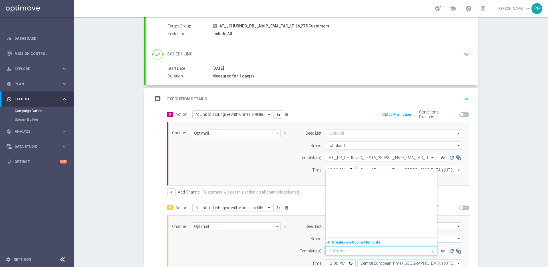
scroll to position [0, 0]
paste input "AT__PB_CHURNED_TESTB_250830__NVIP_EMA_TAC_LT"
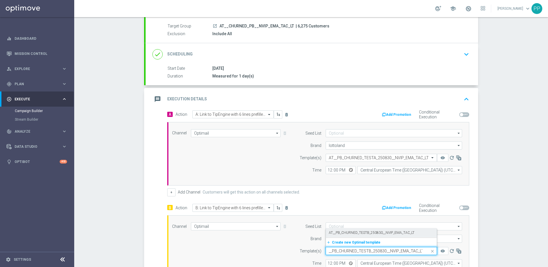
click at [343, 230] on label "AT__PB_CHURNED_TESTB_250830__NVIP_EMA_TAC_LT" at bounding box center [372, 232] width 86 height 5
type input "AT__PB_CHURNED_TESTB_250830__NVIP_EMA_TAC_LT"
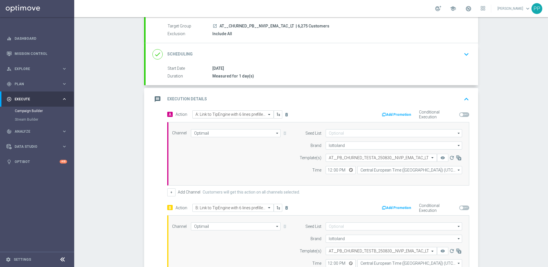
click at [209, 114] on input "text" at bounding box center [228, 114] width 64 height 5
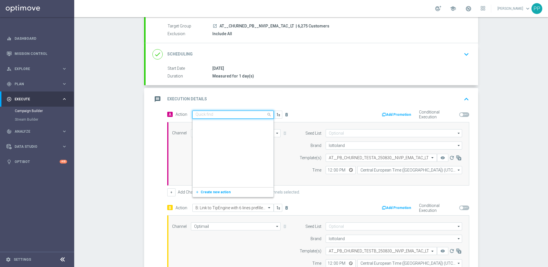
scroll to position [38530, 0]
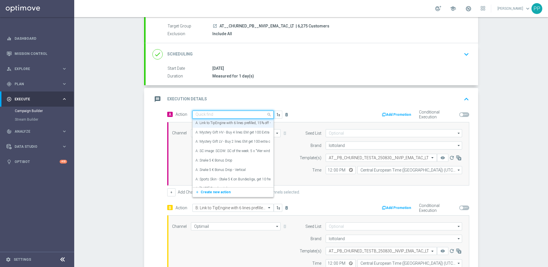
paste input "A: Link to TipEngine with 3 lines prefilled, 15% off + Countdown"
type input "A: Link to TipEngine with 3 lines prefilled, 15% off + Countdown"
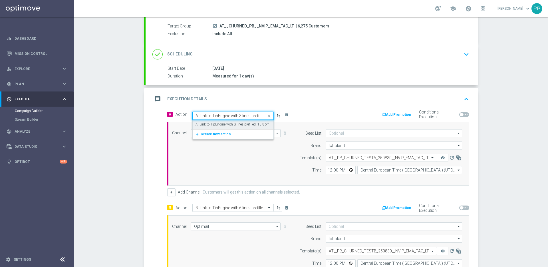
scroll to position [0, 45]
click at [210, 121] on div "A: Link to TipEngine with 3 lines prefilled, 15% off + Countdown edit" at bounding box center [233, 124] width 75 height 9
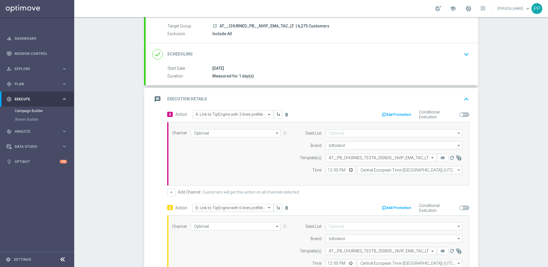
click at [203, 209] on input "text" at bounding box center [228, 207] width 64 height 5
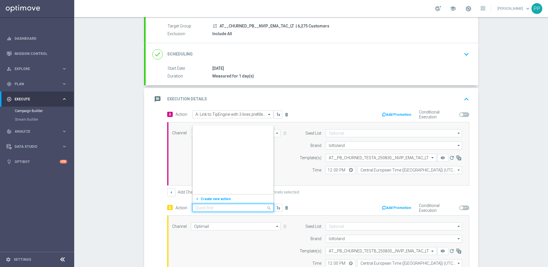
paste input "B: Link to TipEngine with 3 lines prefilled, 15% off"
type input "B: Link to TipEngine with 3 lines prefilled, 15% off"
click at [205, 192] on label "B: Link to TipEngine with 3 lines prefilled, 15% off" at bounding box center [232, 190] width 73 height 5
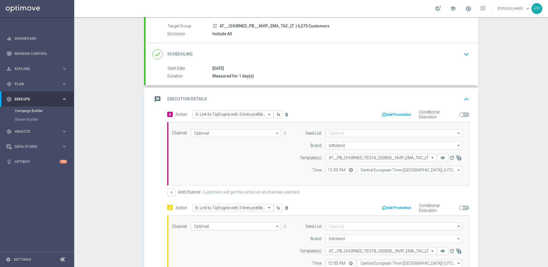
scroll to position [0, 0]
click at [296, 25] on span "| 6,275 Customers" at bounding box center [313, 26] width 34 height 5
copy span "6,275"
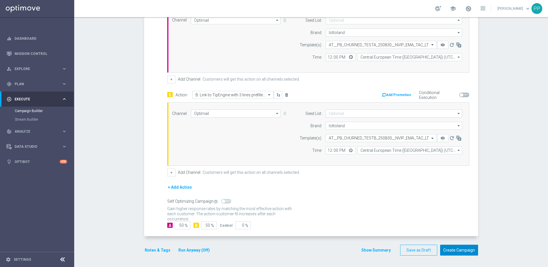
click at [448, 253] on button "Create Campaign" at bounding box center [459, 249] width 38 height 11
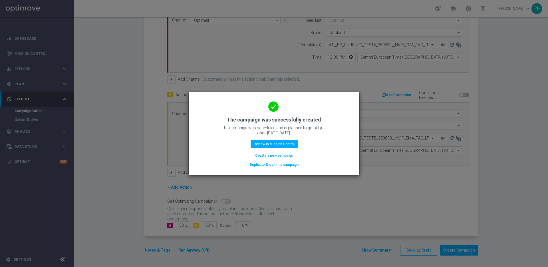
click at [264, 154] on button "Create a new campaign" at bounding box center [274, 155] width 39 height 6
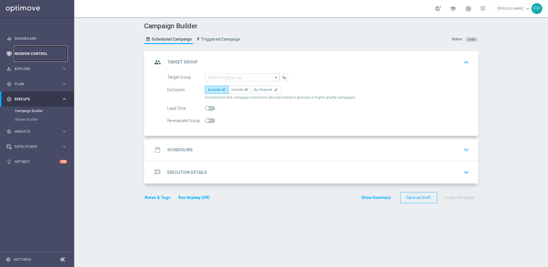
click at [34, 52] on link "Mission Control" at bounding box center [41, 53] width 53 height 15
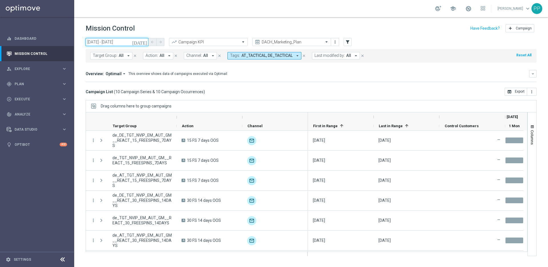
click at [115, 42] on input "01 Sep 2025 - 01 Sep 2025" at bounding box center [117, 42] width 63 height 8
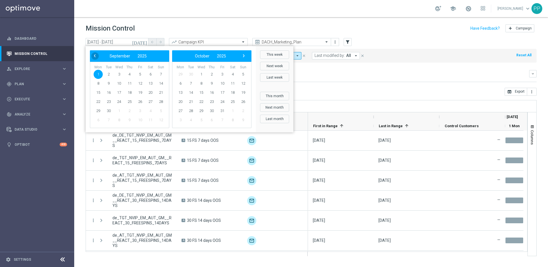
click at [96, 57] on span "‹" at bounding box center [94, 55] width 7 height 7
click at [151, 111] on span "30" at bounding box center [150, 110] width 9 height 9
type input "30 Aug 2025 - 30 Aug 2025"
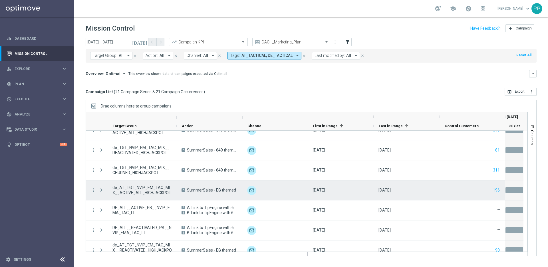
scroll to position [190, 0]
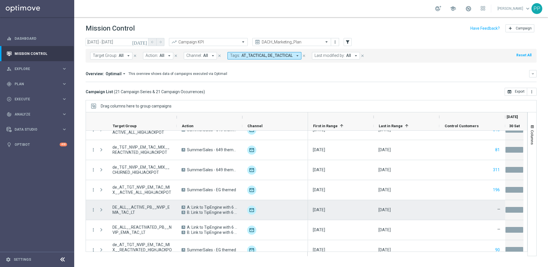
click at [101, 211] on span at bounding box center [101, 209] width 5 height 5
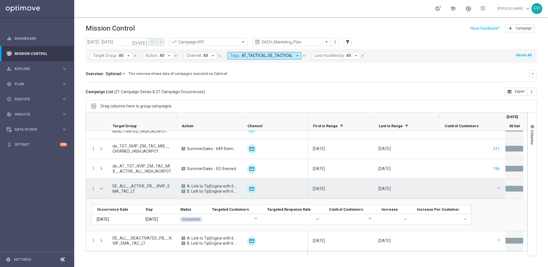
scroll to position [218, 0]
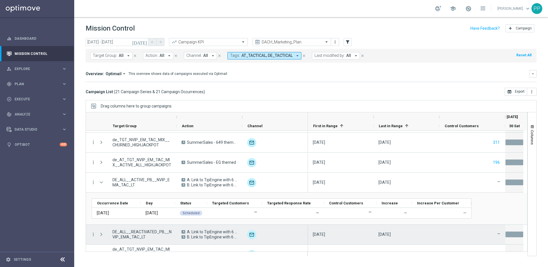
click at [99, 233] on span at bounding box center [101, 234] width 5 height 5
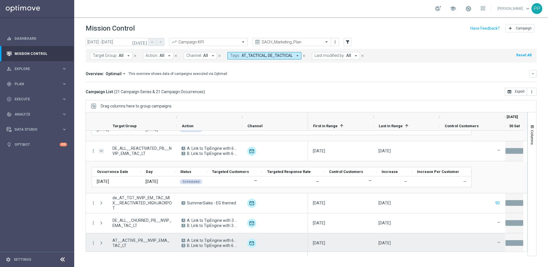
scroll to position [305, 0]
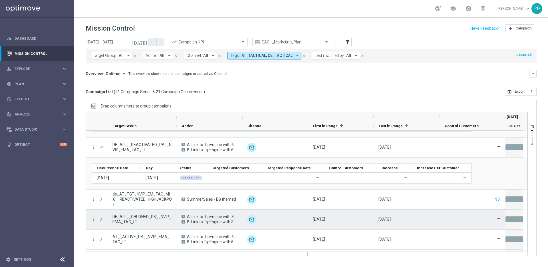
click at [101, 219] on span at bounding box center [101, 219] width 5 height 5
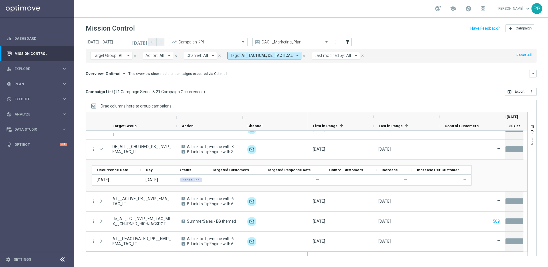
scroll to position [376, 0]
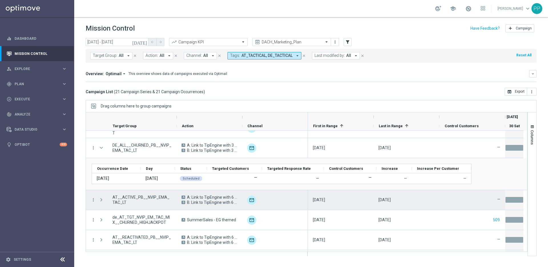
click at [101, 200] on span at bounding box center [101, 199] width 5 height 5
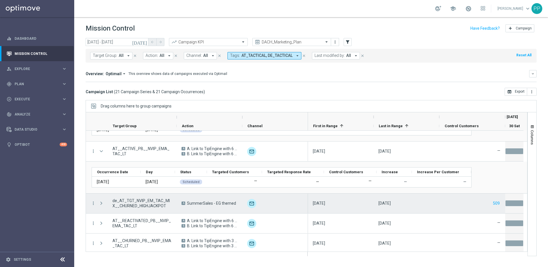
scroll to position [427, 0]
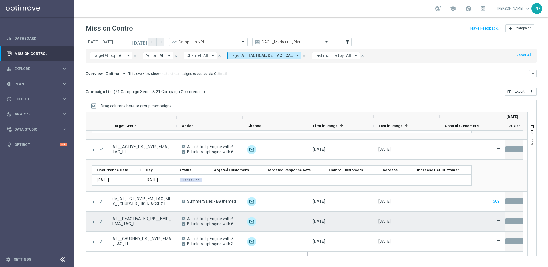
click at [100, 219] on span at bounding box center [101, 221] width 5 height 5
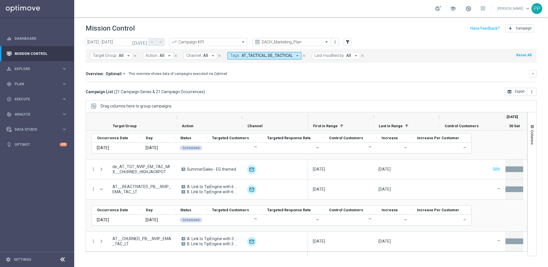
scroll to position [459, 0]
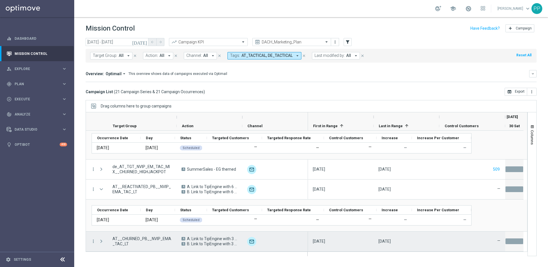
click at [102, 242] on span at bounding box center [101, 241] width 5 height 5
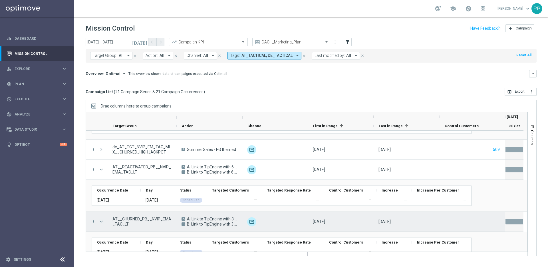
scroll to position [491, 0]
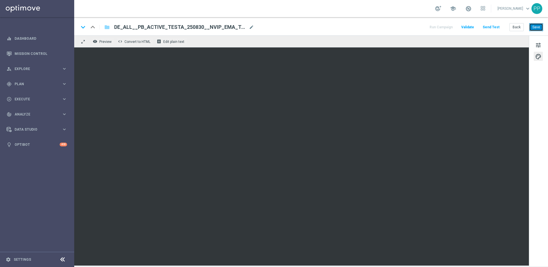
click at [537, 25] on button "Save" at bounding box center [536, 27] width 14 height 8
click at [536, 24] on button "Save" at bounding box center [536, 27] width 14 height 8
click at [530, 25] on button "Save" at bounding box center [536, 27] width 14 height 8
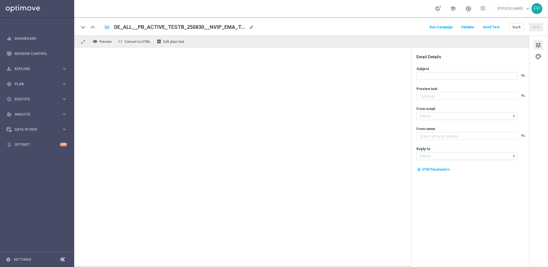
type textarea "Dein Rabatt auf den US-PowerBall im Lottoland"
type input "[EMAIL_ADDRESS][DOMAIN_NAME]"
type textarea "Lottoland"
type input "[EMAIL_ADDRESS][DOMAIN_NAME]"
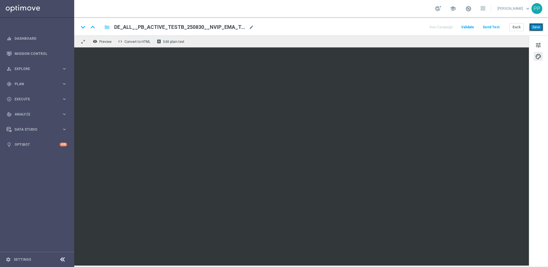
click at [535, 27] on button "Save" at bounding box center [536, 27] width 14 height 8
click at [533, 28] on button "Save" at bounding box center [536, 27] width 14 height 8
click at [536, 27] on button "Save" at bounding box center [536, 27] width 14 height 8
click at [535, 26] on button "Save" at bounding box center [536, 27] width 14 height 8
click at [537, 26] on button "Save" at bounding box center [536, 27] width 14 height 8
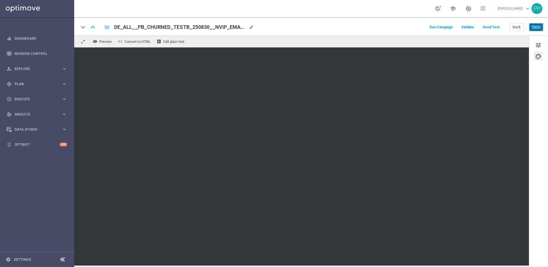
click at [532, 26] on button "Save" at bounding box center [536, 27] width 14 height 8
click at [538, 26] on button "Save" at bounding box center [536, 27] width 14 height 8
click at [542, 29] on button "Save" at bounding box center [536, 27] width 14 height 8
click at [537, 27] on button "Save" at bounding box center [536, 27] width 14 height 8
click at [535, 29] on button "Save" at bounding box center [536, 27] width 14 height 8
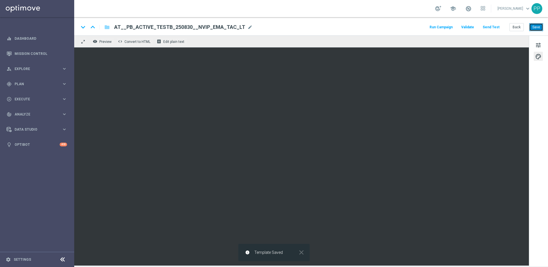
click at [534, 27] on button "Save" at bounding box center [536, 27] width 14 height 8
click at [531, 26] on button "Save" at bounding box center [536, 27] width 14 height 8
click at [536, 28] on button "Save" at bounding box center [536, 27] width 14 height 8
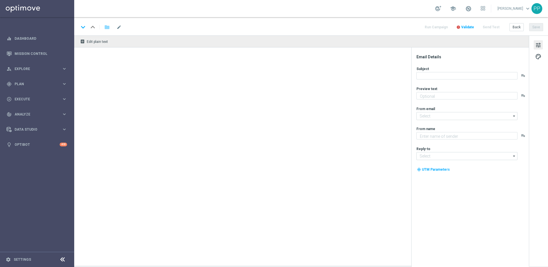
type textarea "Dein Rabatt auf den US-PowerBall im Lottoland"
type input "[EMAIL_ADDRESS][DOMAIN_NAME]"
type textarea "Lottoland"
type input "[EMAIL_ADDRESS][DOMAIN_NAME]"
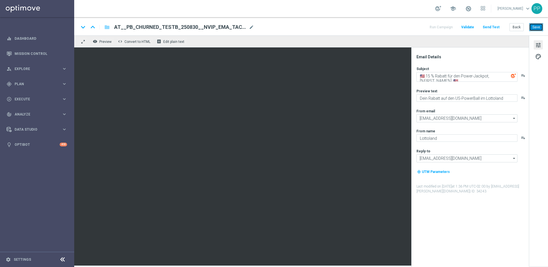
click at [537, 25] on button "Save" at bounding box center [536, 27] width 14 height 8
click at [539, 26] on button "Save" at bounding box center [536, 27] width 14 height 8
